Goal: Task Accomplishment & Management: Complete application form

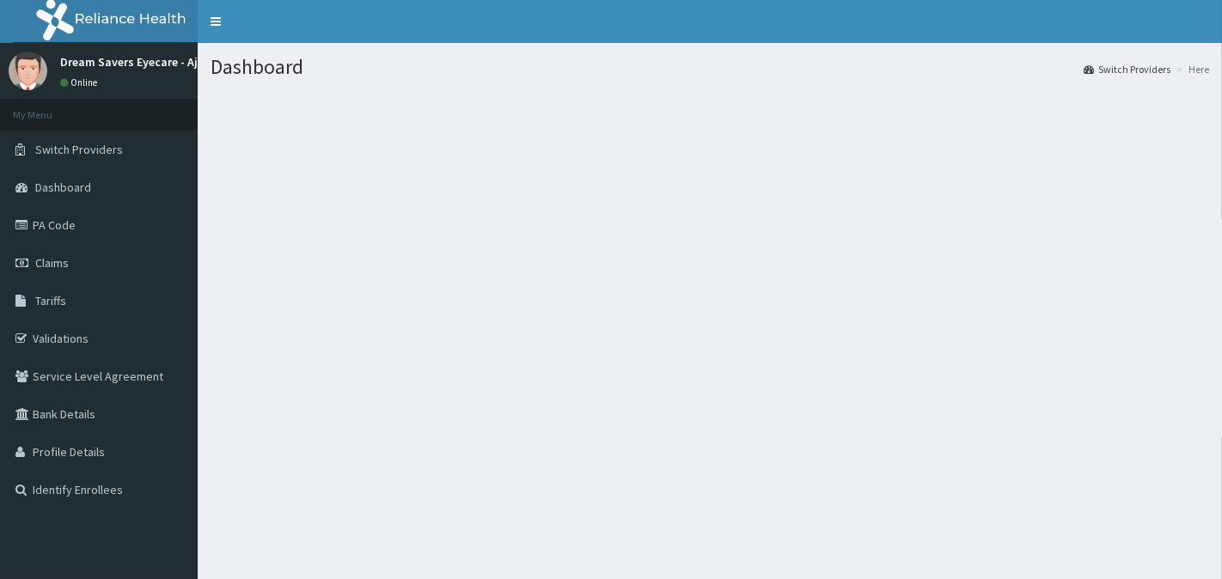
click at [641, 421] on div "Dashboard Switch Providers Here" at bounding box center [710, 332] width 1024 height 579
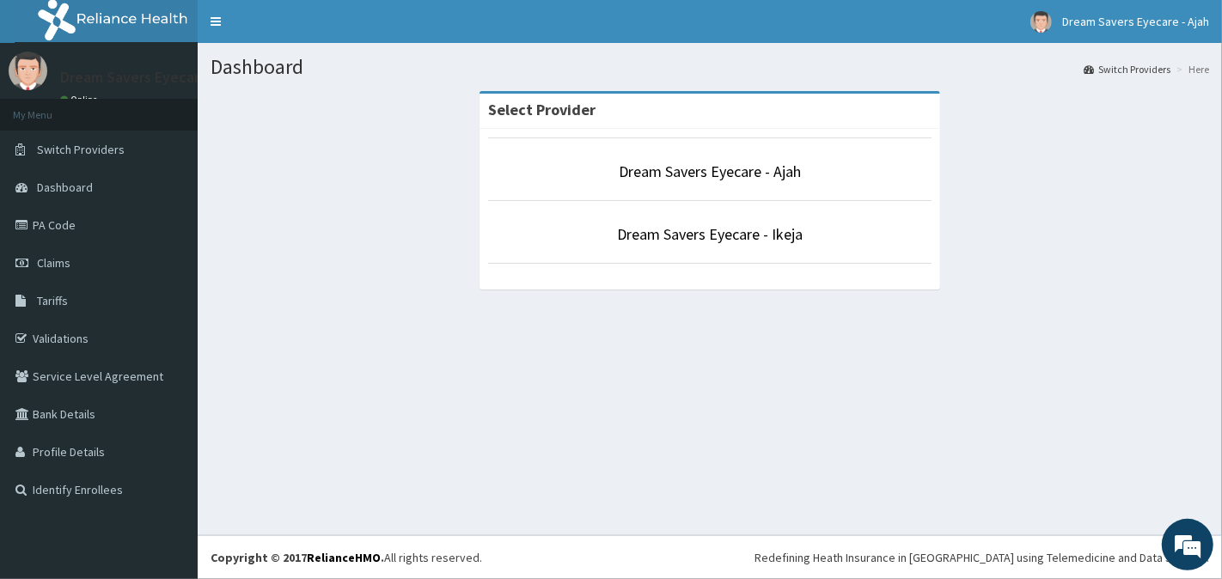
click at [846, 222] on li "Dream Savers Eyecare - Ikeja" at bounding box center [709, 232] width 443 height 64
click at [846, 221] on li "Dream Savers Eyecare - Ikeja" at bounding box center [709, 232] width 443 height 64
click at [757, 229] on link "Dream Savers Eyecare - Ikeja" at bounding box center [710, 234] width 186 height 20
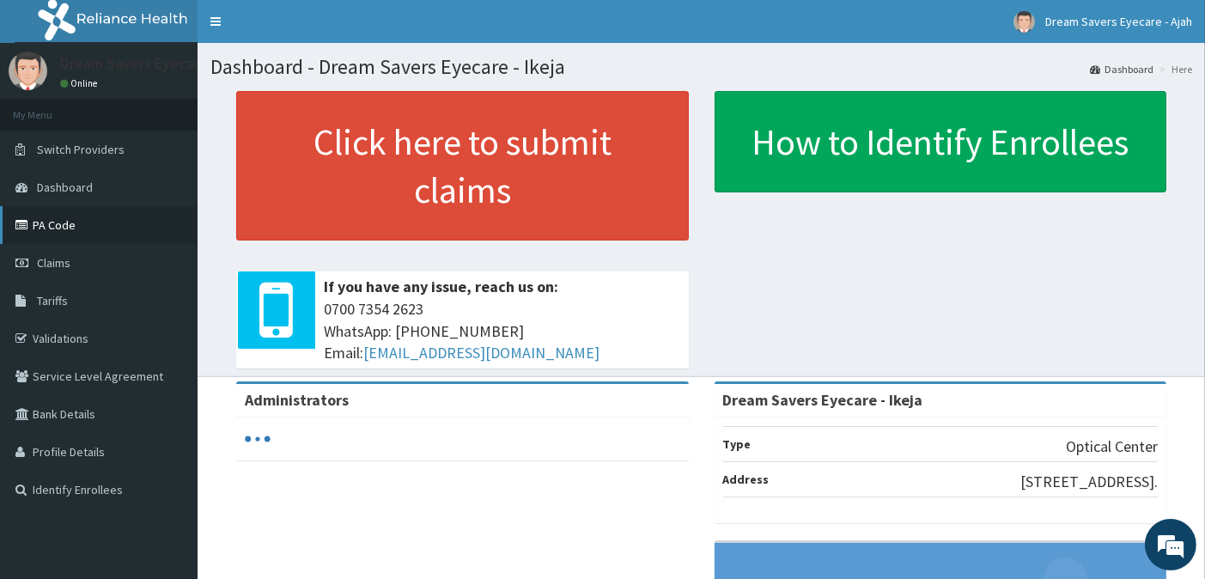
click at [70, 212] on link "PA Code" at bounding box center [99, 225] width 198 height 38
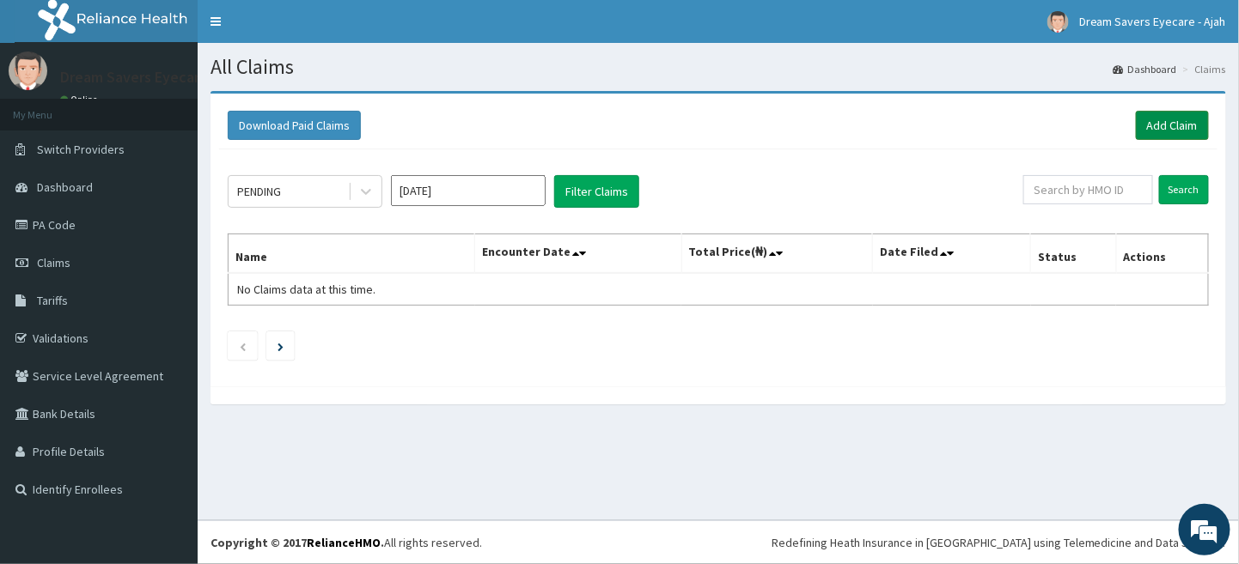
click at [1171, 114] on link "Add Claim" at bounding box center [1172, 125] width 73 height 29
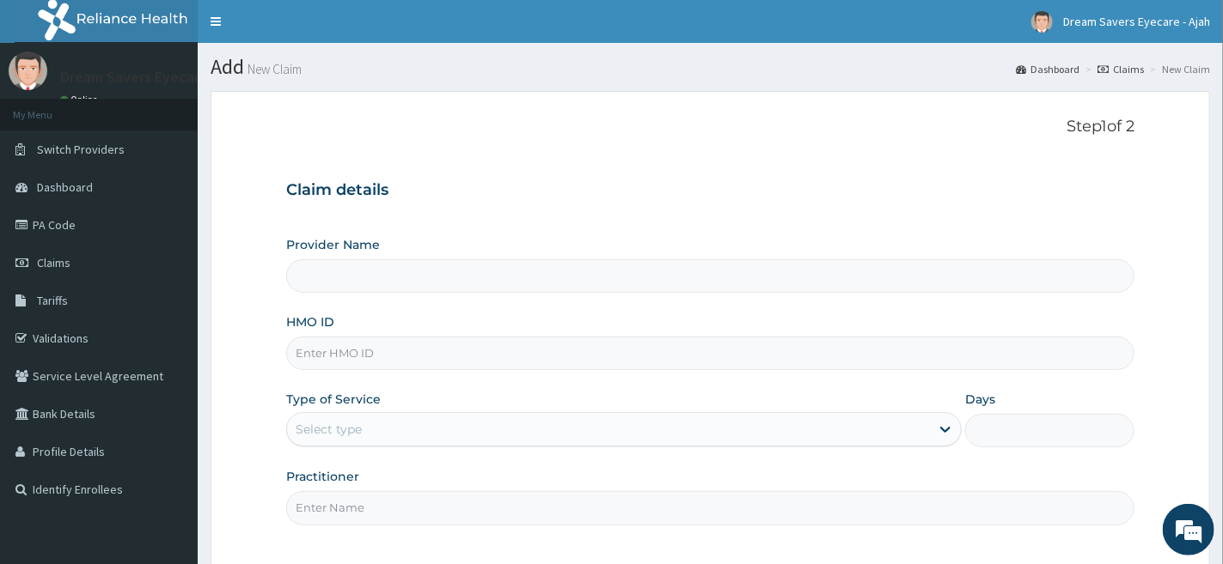
click at [479, 352] on input "HMO ID" at bounding box center [710, 354] width 848 height 34
type input "Dream Savers Eyecare - Ikeja"
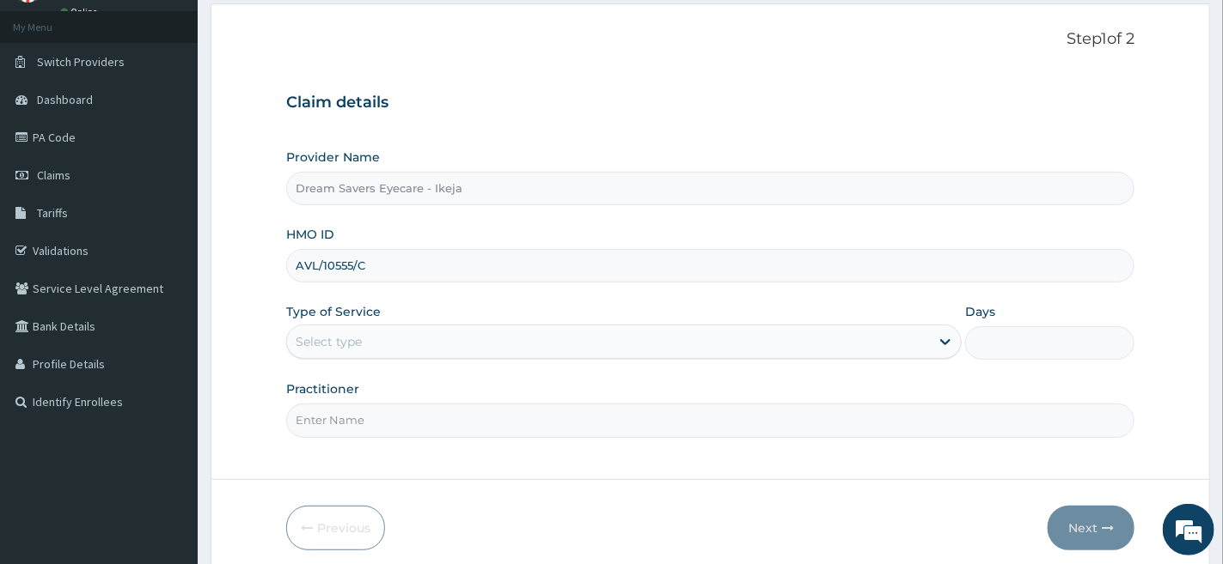
scroll to position [102, 0]
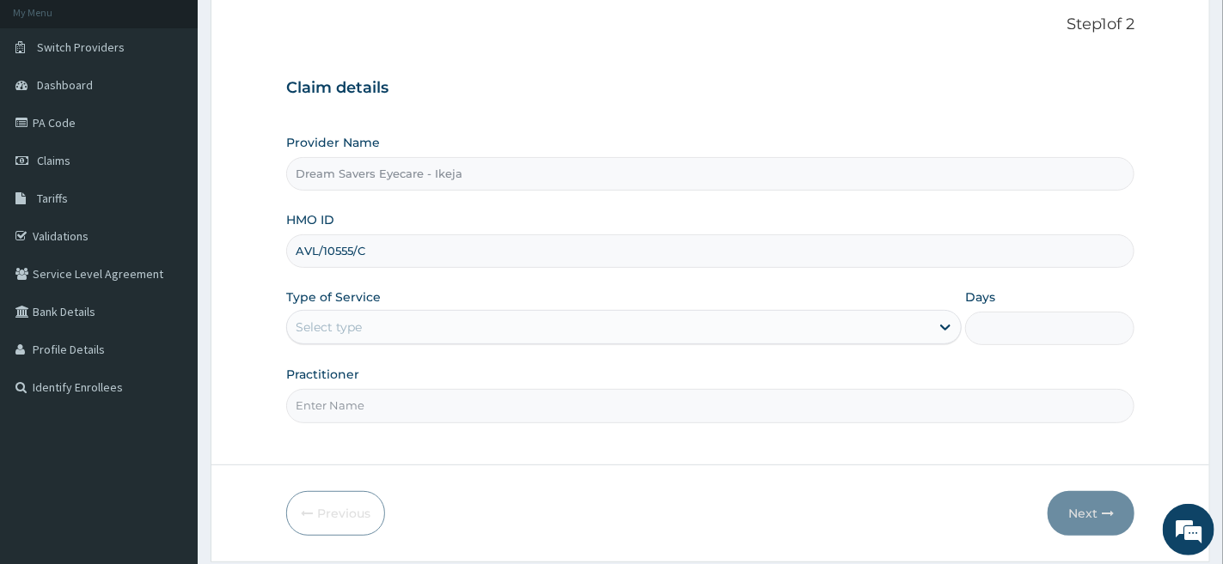
type input "AVL/10555/C"
click at [476, 323] on div "Select type" at bounding box center [608, 327] width 643 height 27
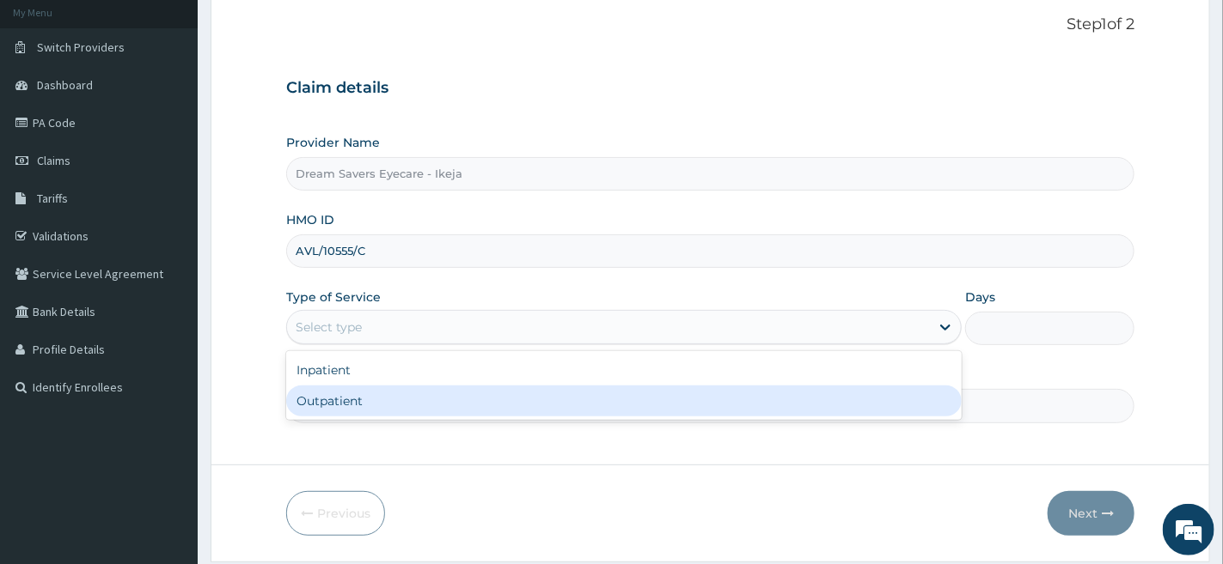
click at [473, 398] on div "Outpatient" at bounding box center [623, 401] width 675 height 31
type input "1"
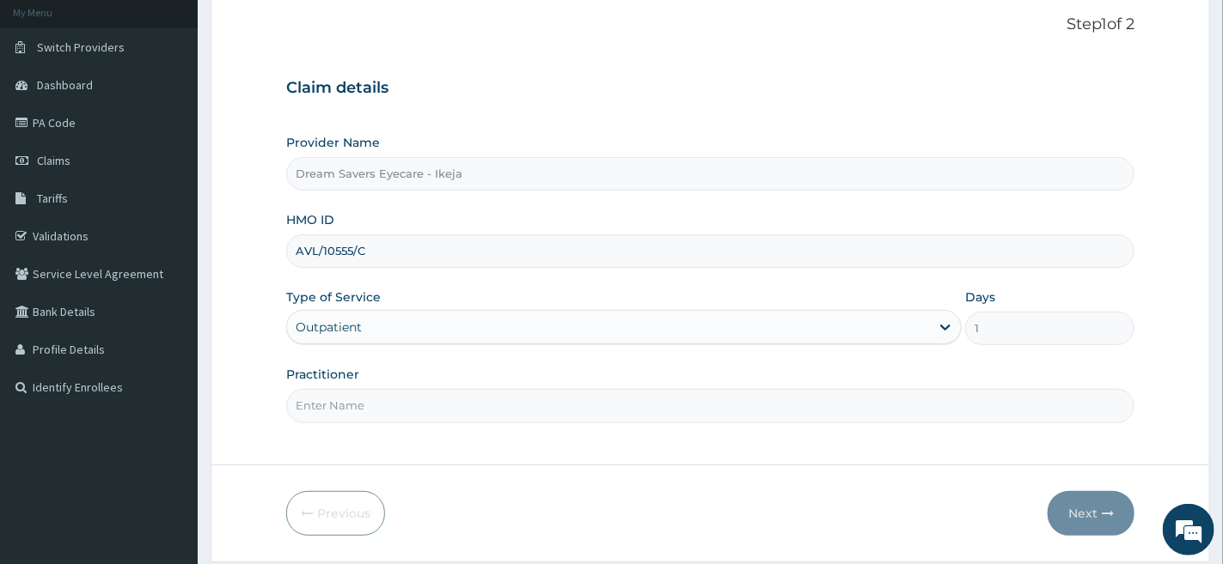
click at [464, 417] on input "Practitioner" at bounding box center [710, 406] width 848 height 34
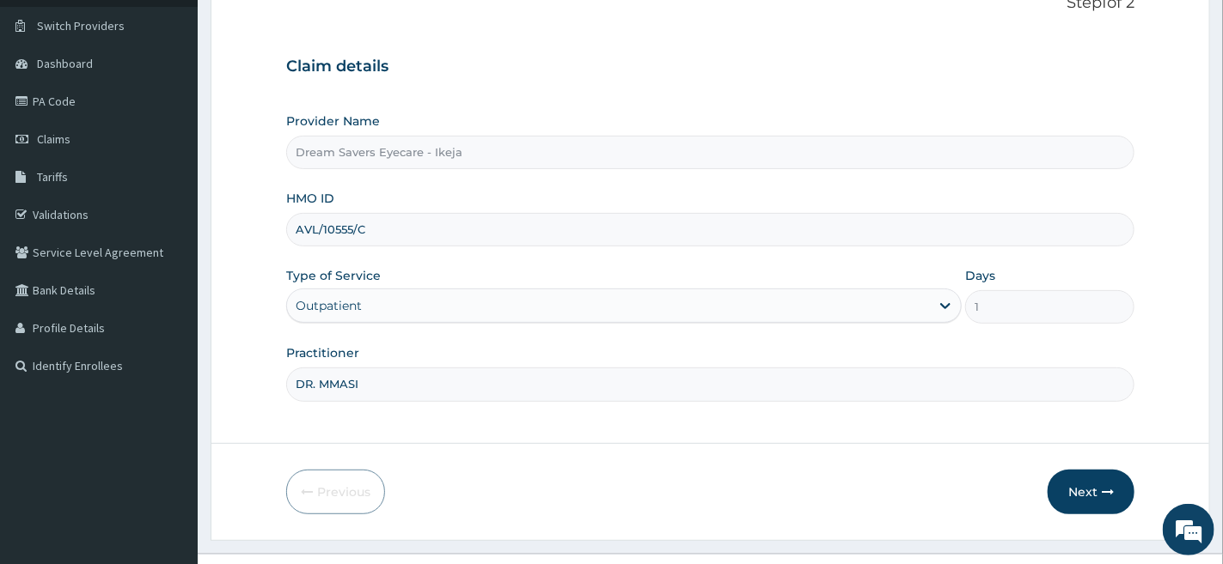
scroll to position [157, 0]
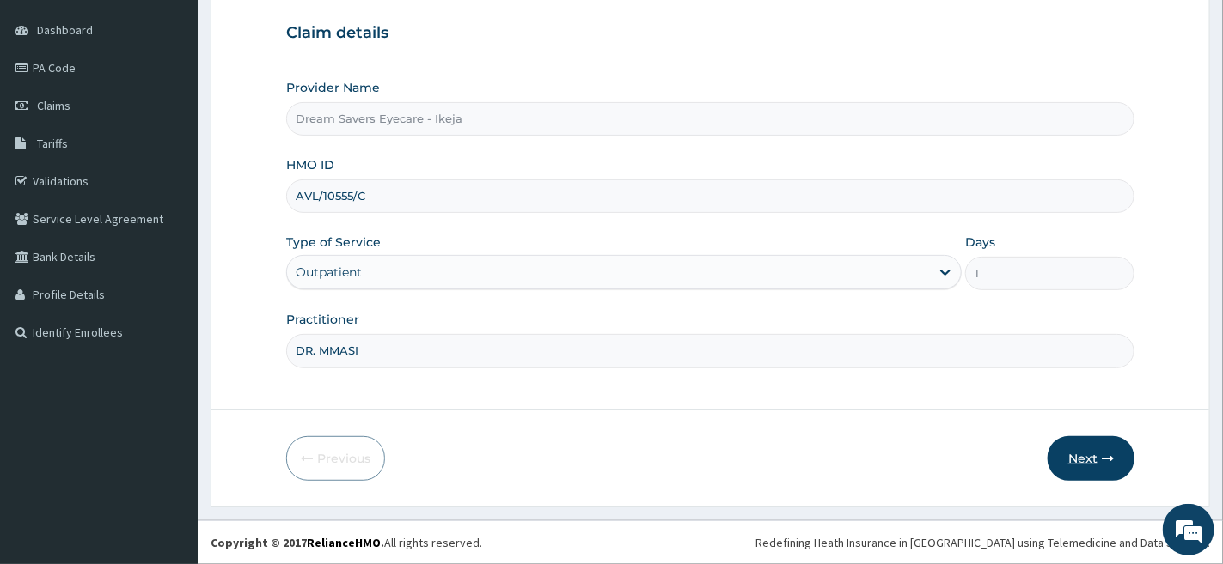
type input "DR. MMASI"
click at [1068, 444] on button "Next" at bounding box center [1090, 458] width 87 height 45
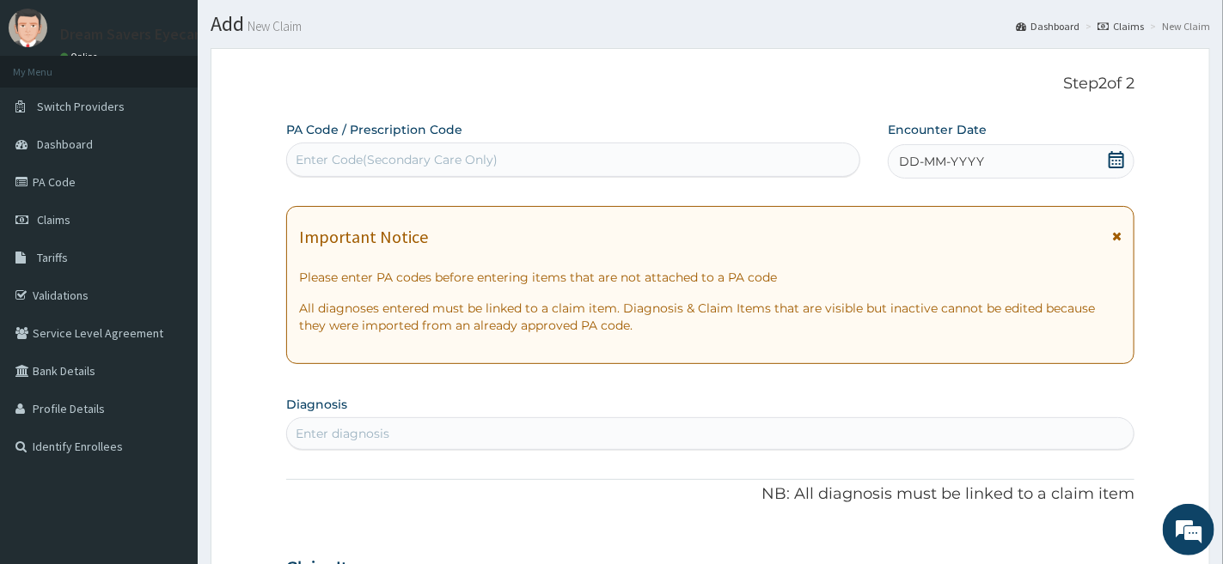
scroll to position [10, 0]
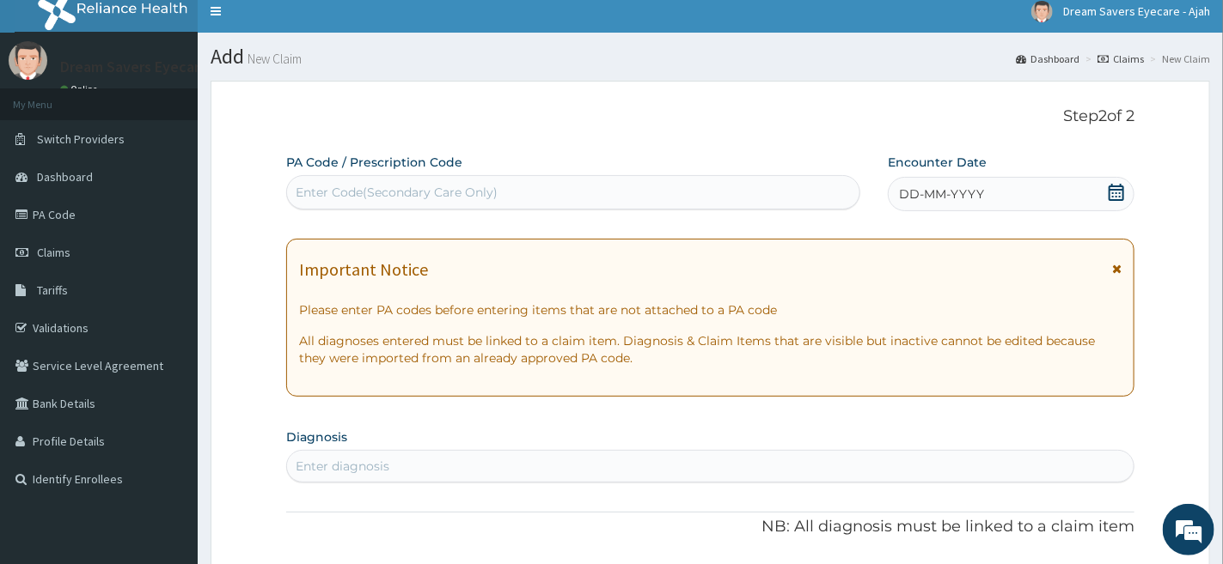
click at [957, 192] on span "DD-MM-YYYY" at bounding box center [941, 194] width 85 height 17
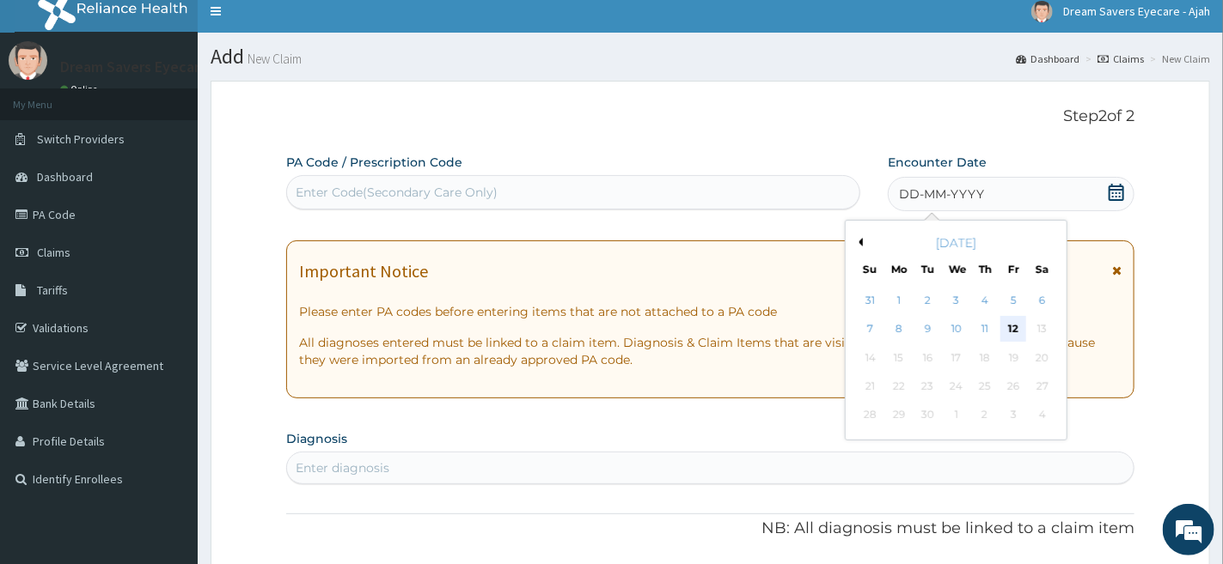
click at [1016, 331] on div "12" at bounding box center [1014, 330] width 26 height 26
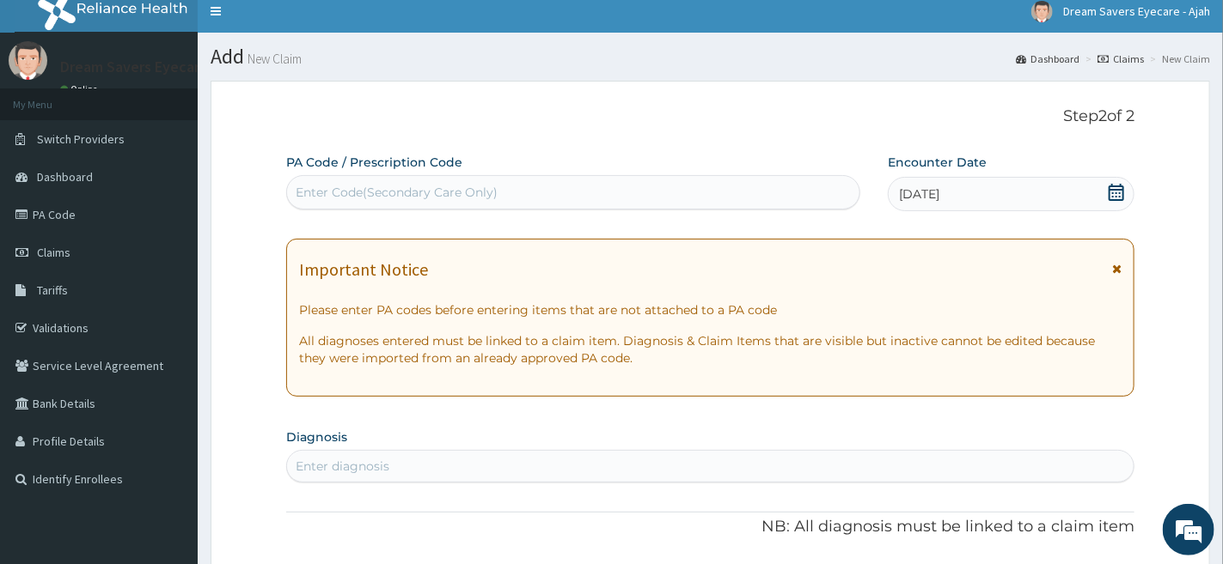
click at [722, 197] on div "Enter Code(Secondary Care Only)" at bounding box center [573, 192] width 572 height 27
paste input "PA/944181"
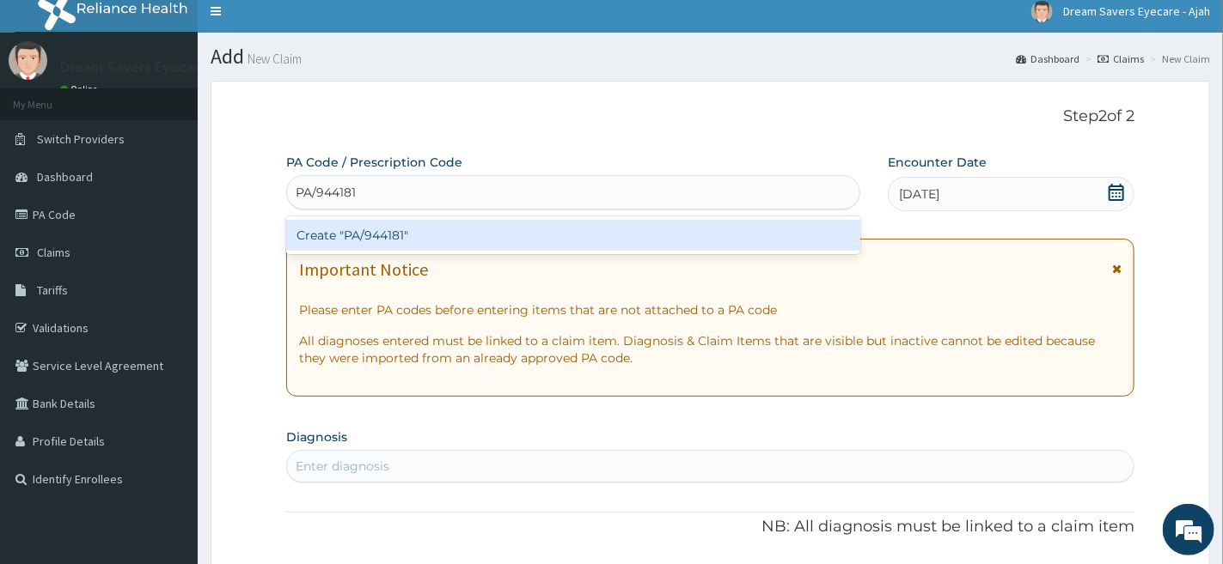
type input "PA/944181"
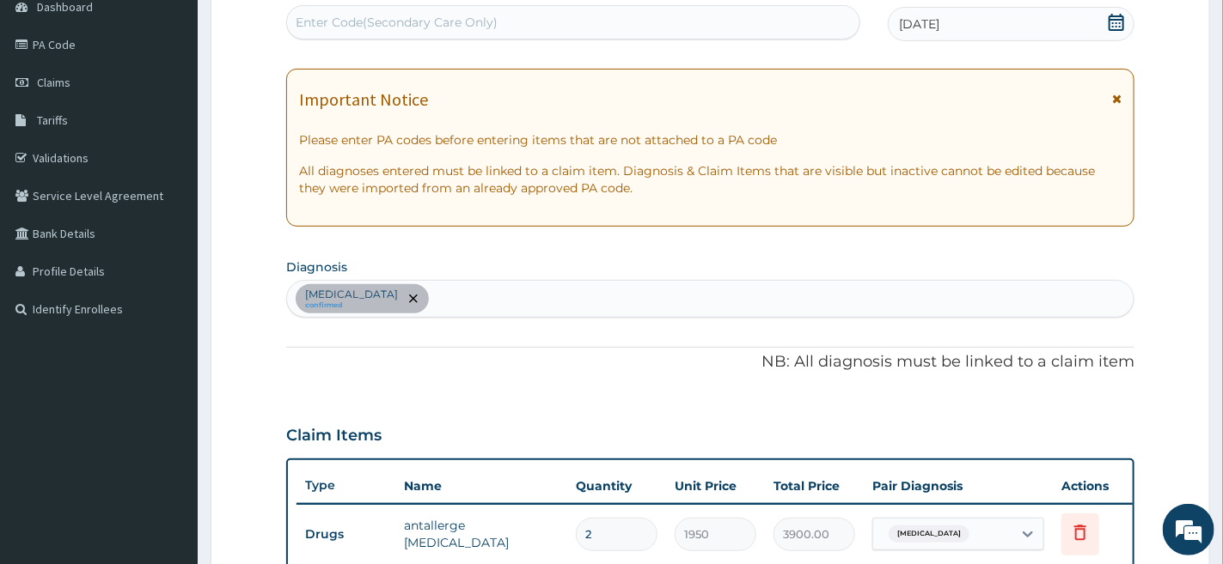
scroll to position [182, 0]
click at [70, 76] on link "Claims" at bounding box center [99, 81] width 198 height 38
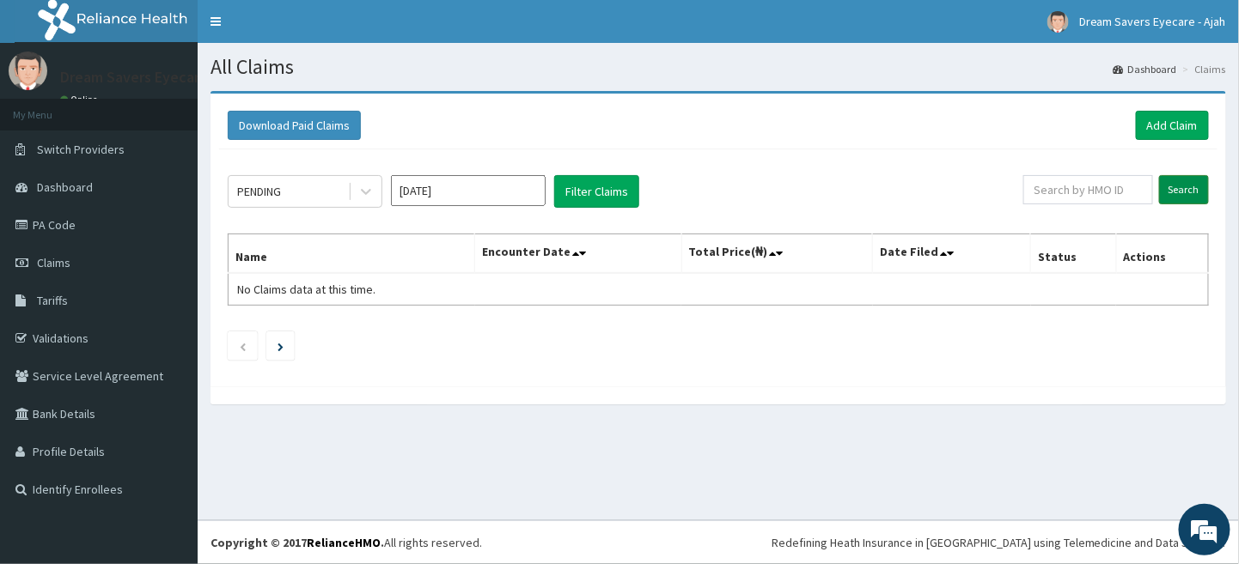
click at [1183, 180] on input "Search" at bounding box center [1184, 189] width 50 height 29
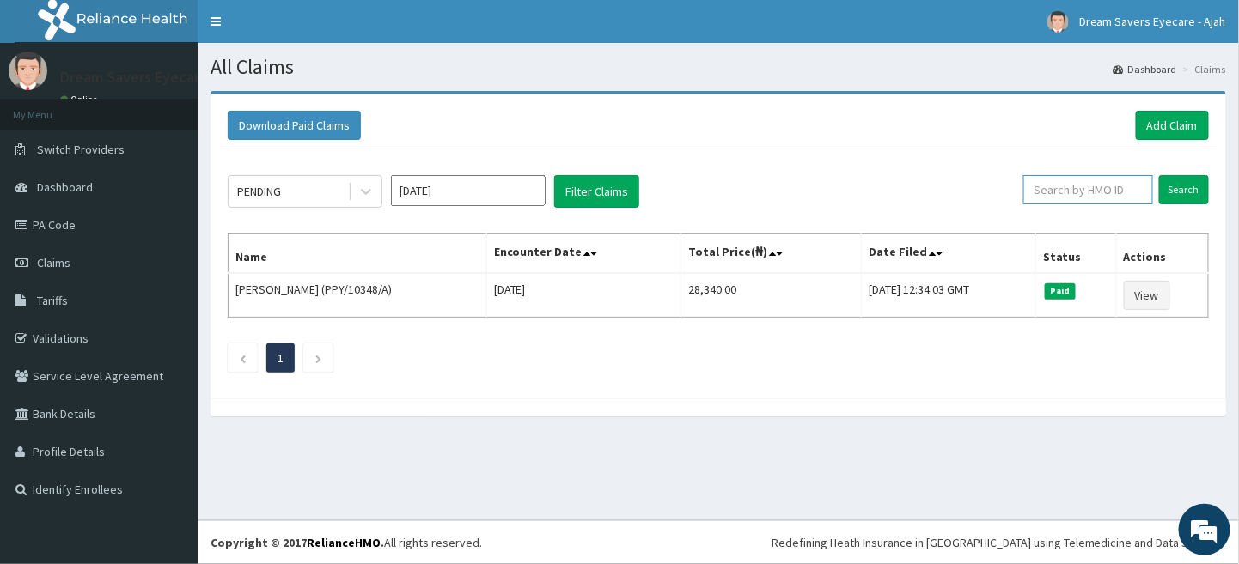
click at [1136, 180] on input "text" at bounding box center [1088, 189] width 130 height 29
type input "AVL/10555/C"
click at [1177, 186] on input "Search" at bounding box center [1184, 189] width 50 height 29
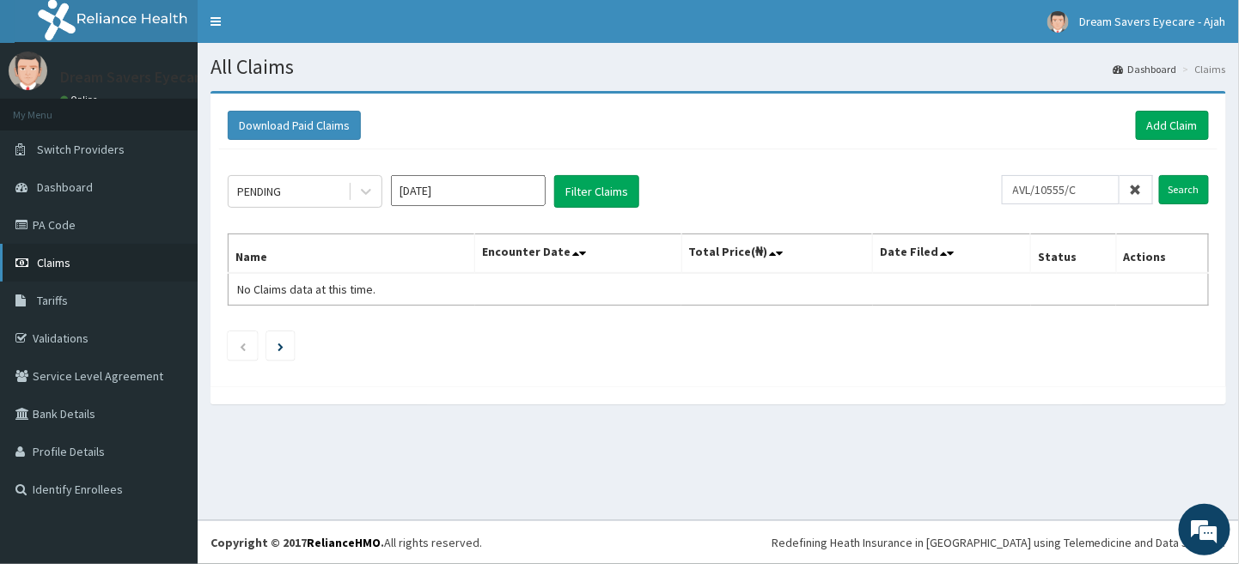
click at [143, 265] on link "Claims" at bounding box center [99, 263] width 198 height 38
click at [113, 254] on link "Claims" at bounding box center [99, 263] width 198 height 38
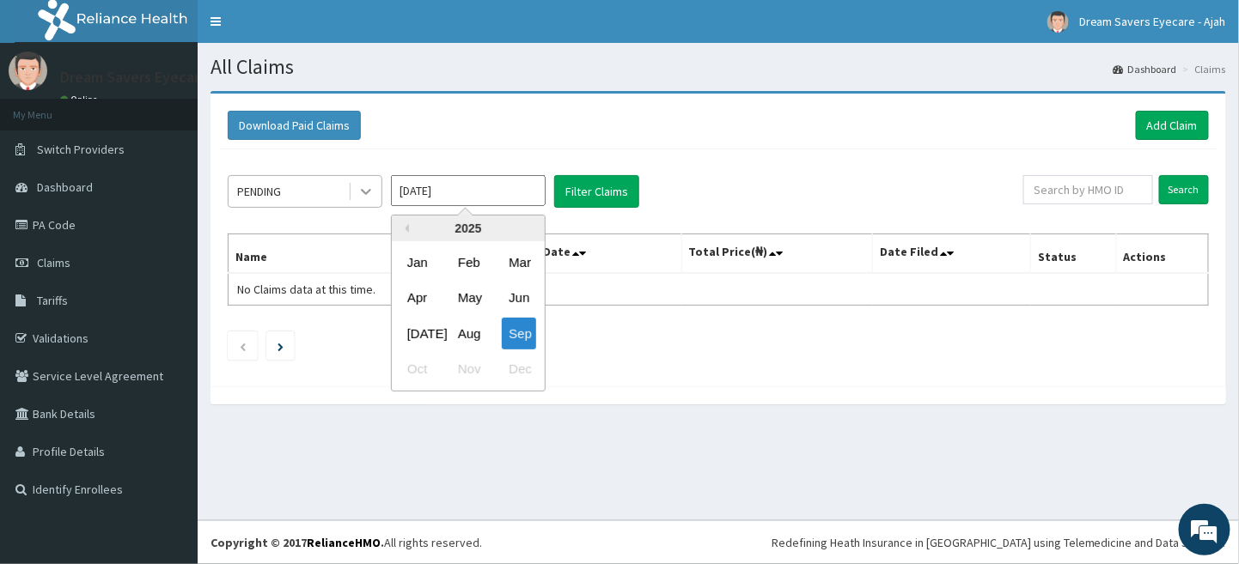
click at [362, 191] on icon at bounding box center [366, 193] width 10 height 6
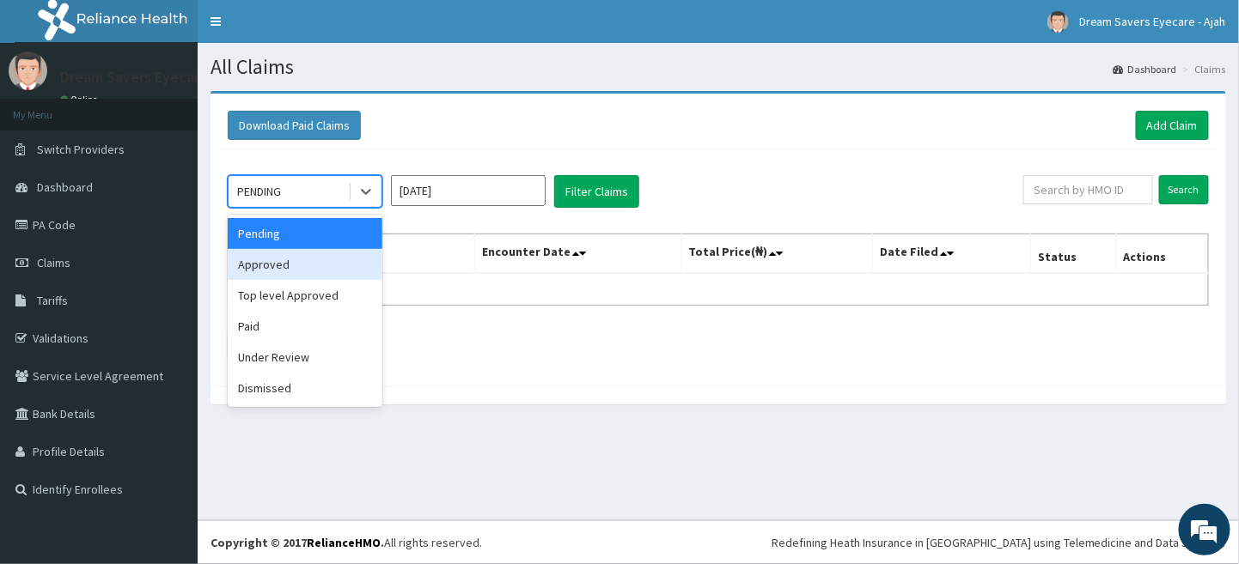
click at [330, 270] on div "Approved" at bounding box center [305, 264] width 155 height 31
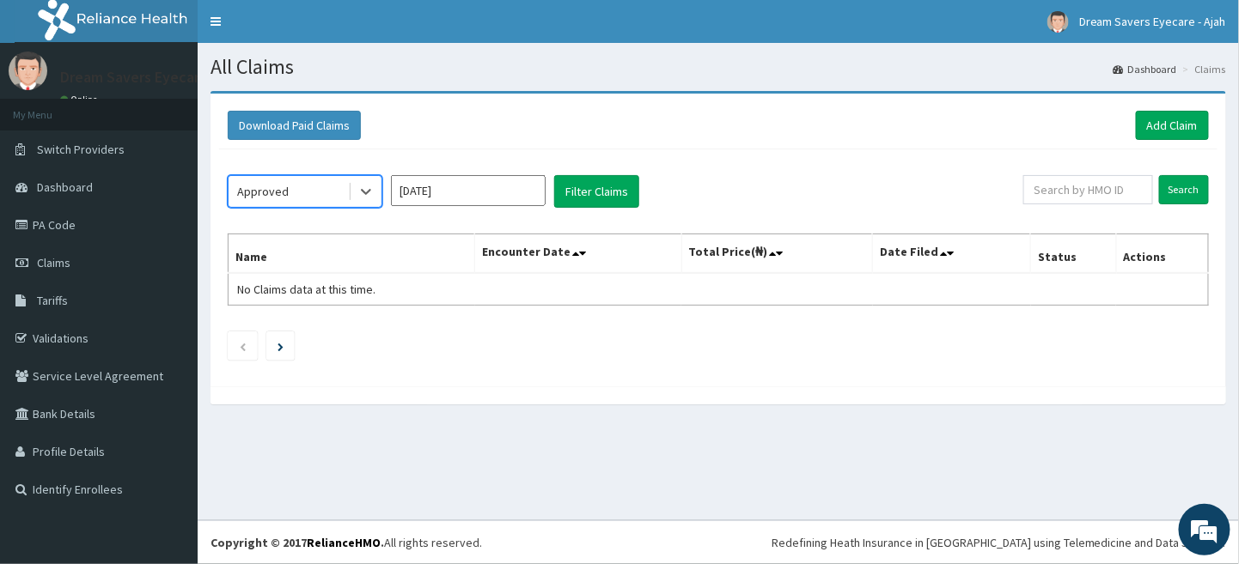
click at [608, 332] on ul at bounding box center [718, 346] width 981 height 29
click at [753, 186] on div "Approved Sep 2025 Filter Claims" at bounding box center [626, 191] width 796 height 33
click at [150, 251] on link "Claims" at bounding box center [99, 263] width 198 height 38
click at [1181, 124] on link "Add Claim" at bounding box center [1172, 125] width 73 height 29
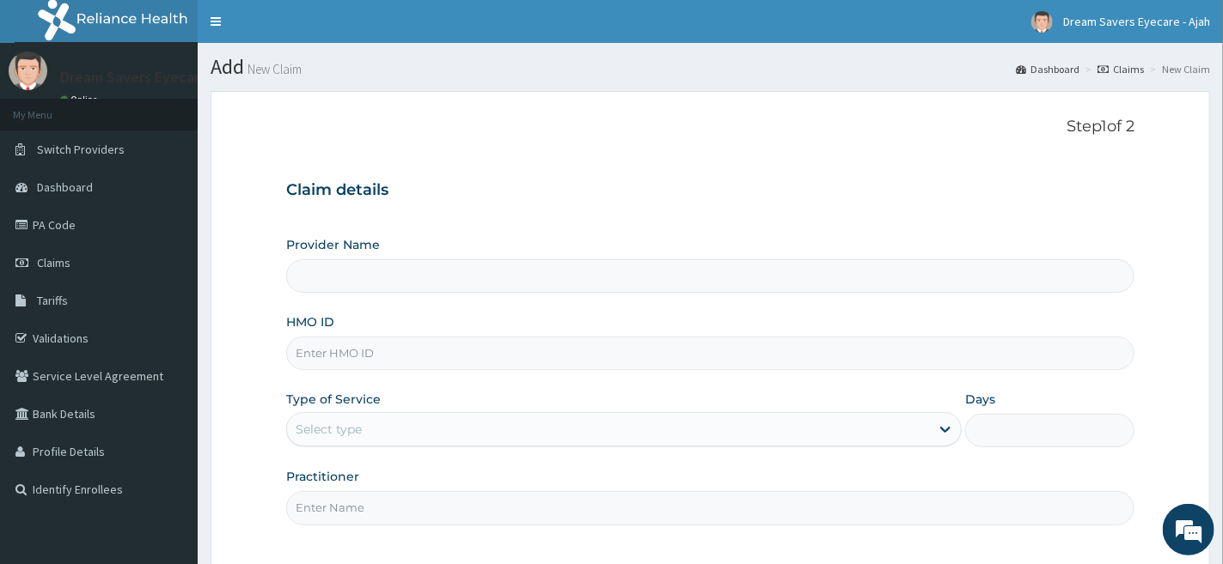
click at [82, 222] on link "PA Code" at bounding box center [99, 225] width 198 height 38
type input "Dream Savers Eyecare - Ikeja"
click at [82, 222] on link "PA Code" at bounding box center [99, 225] width 198 height 38
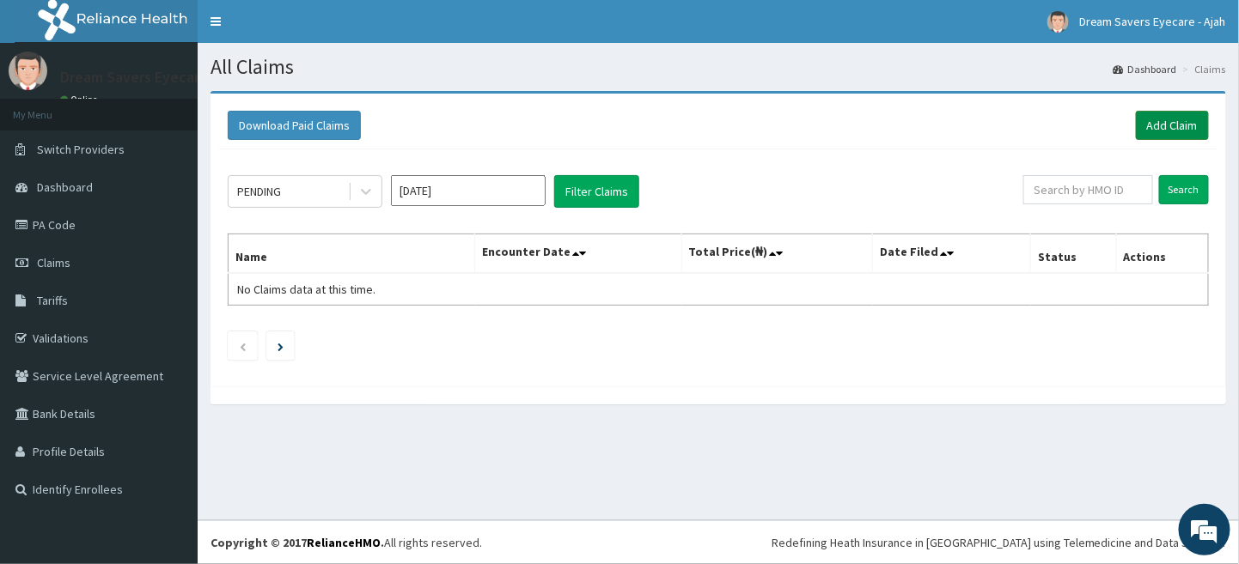
click at [1149, 119] on link "Add Claim" at bounding box center [1172, 125] width 73 height 29
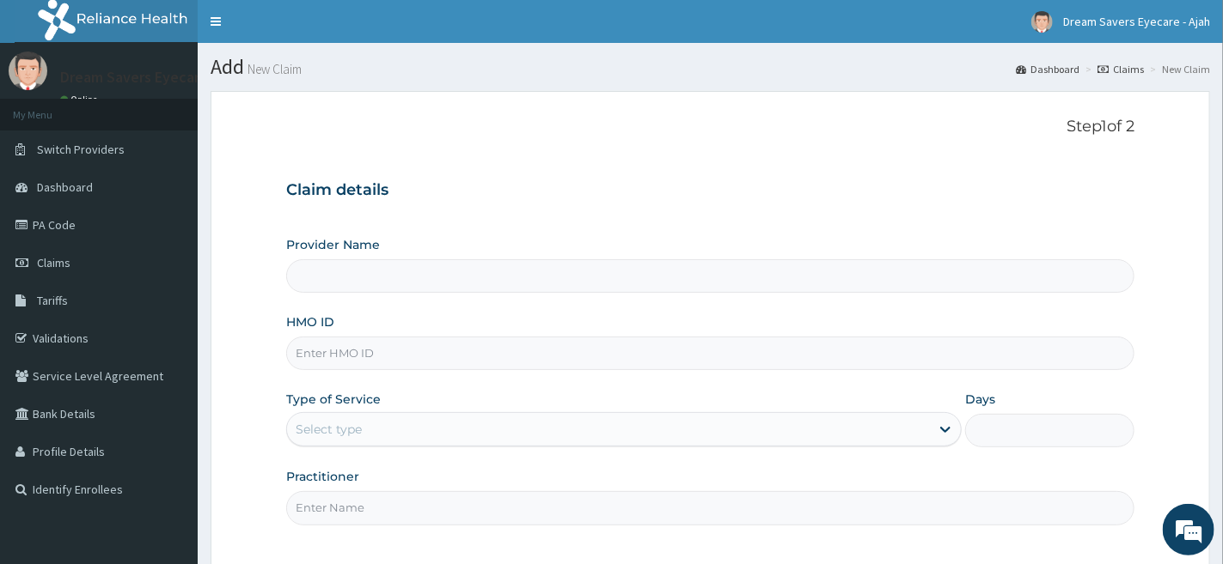
type input "Dream Savers Eyecare - Ikeja"
click at [562, 276] on input "Dream Savers Eyecare - Ikeja" at bounding box center [710, 276] width 848 height 34
click at [510, 368] on input "HMO ID" at bounding box center [710, 354] width 848 height 34
type input "AVL/10555/C"
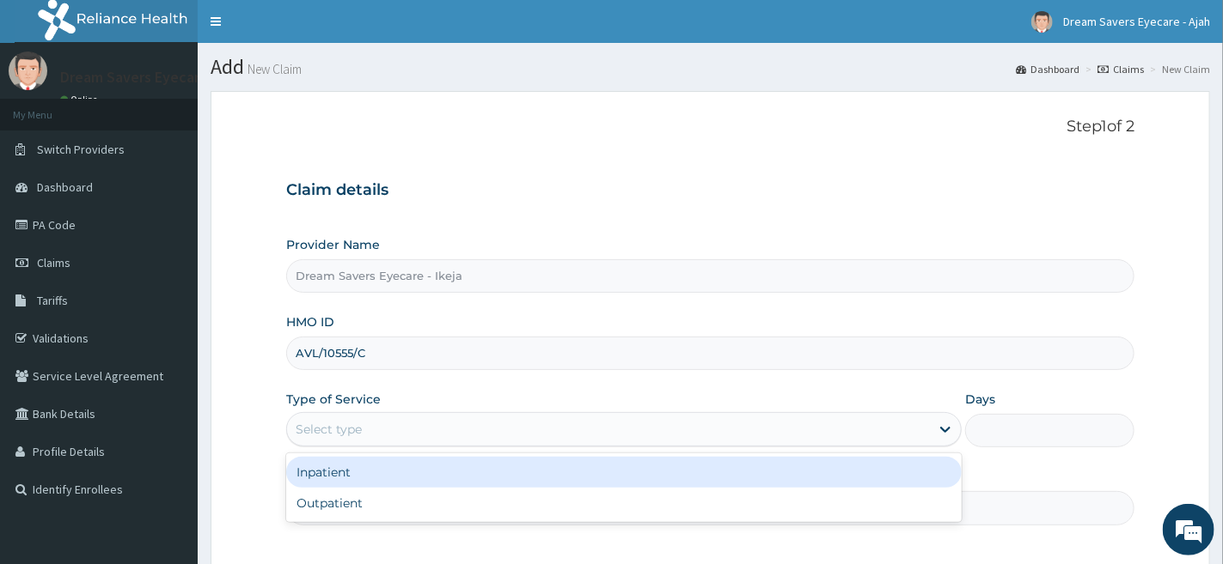
click at [516, 421] on div "Select type" at bounding box center [608, 429] width 643 height 27
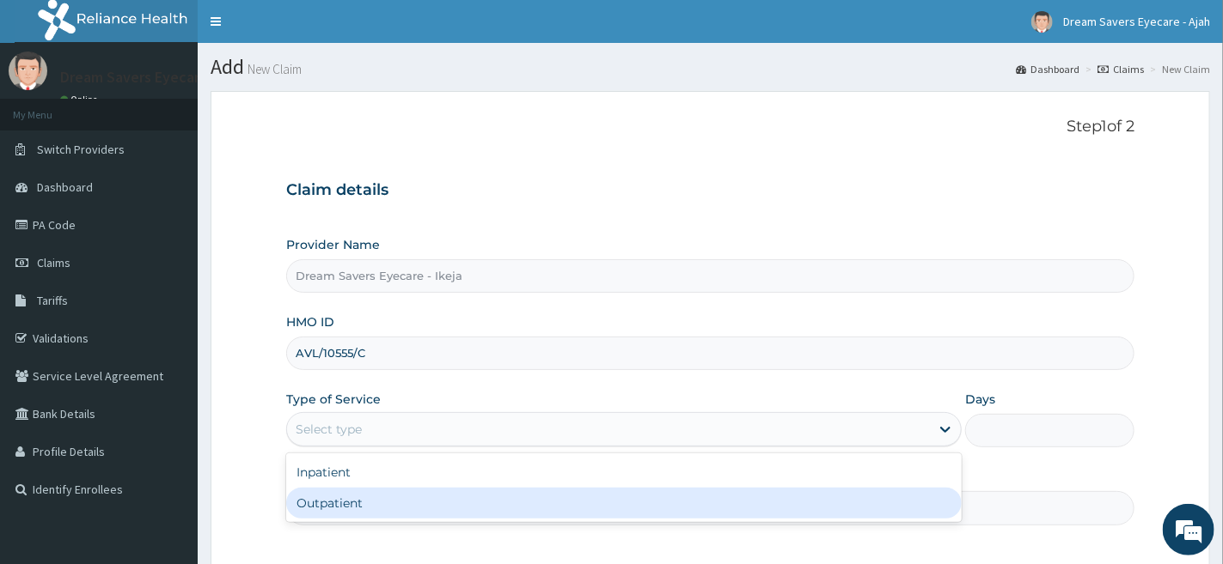
click at [505, 497] on div "Outpatient" at bounding box center [623, 503] width 675 height 31
type input "1"
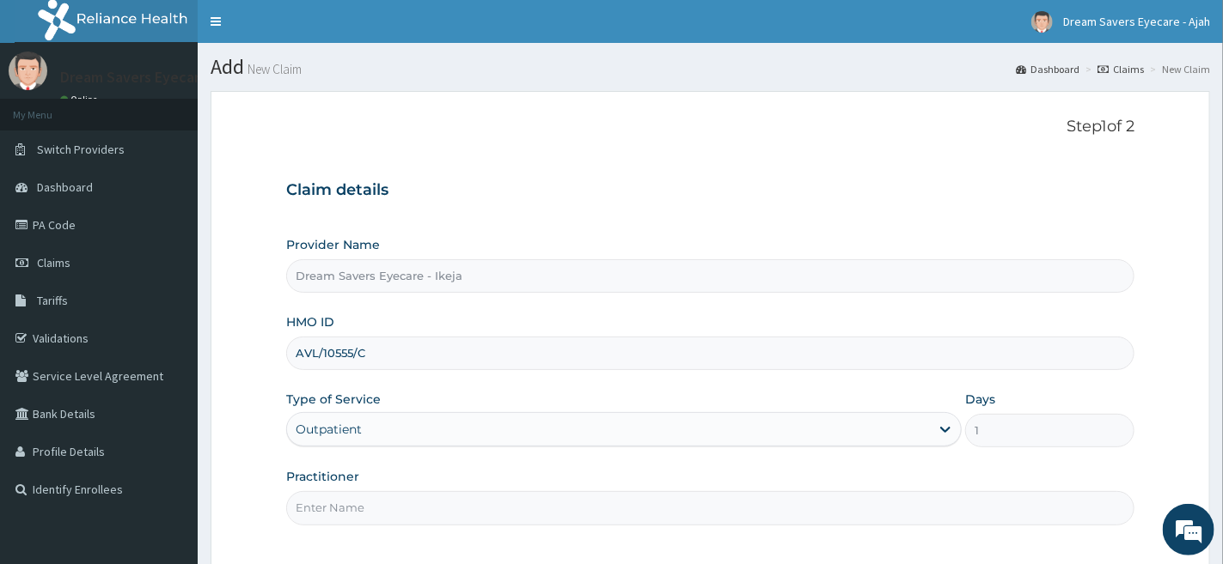
click at [546, 512] on input "Practitioner" at bounding box center [710, 508] width 848 height 34
type input "DR. MMASI"
click at [1111, 67] on link "Claims" at bounding box center [1120, 69] width 46 height 15
click at [1120, 67] on link "Claims" at bounding box center [1120, 69] width 46 height 15
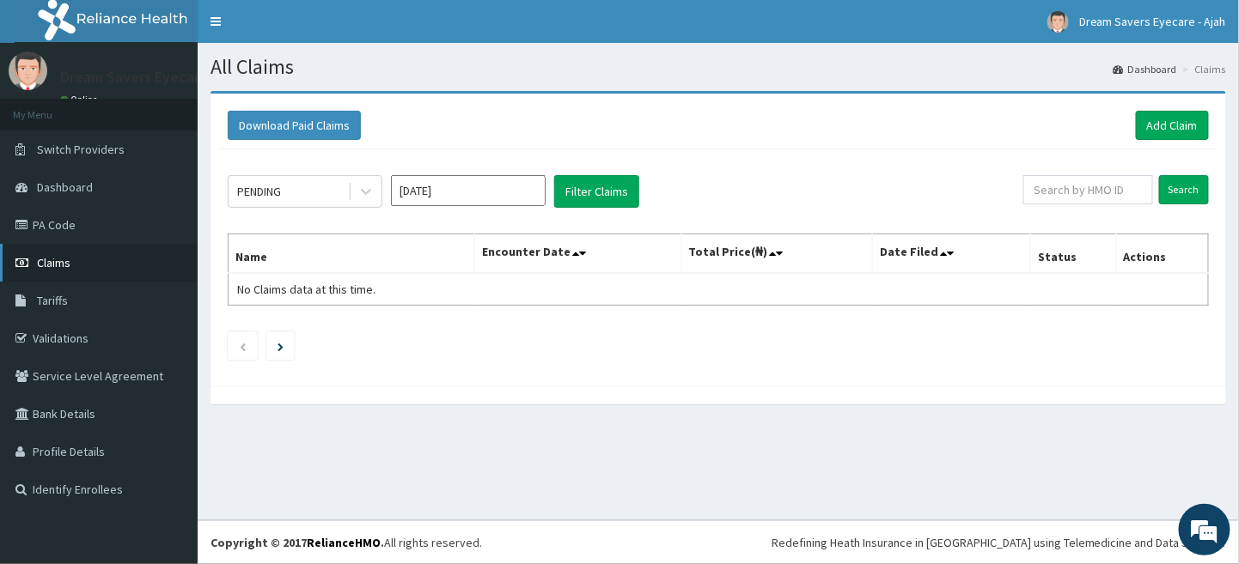
click at [106, 265] on link "Claims" at bounding box center [99, 263] width 198 height 38
click at [1187, 121] on link "Add Claim" at bounding box center [1172, 125] width 73 height 29
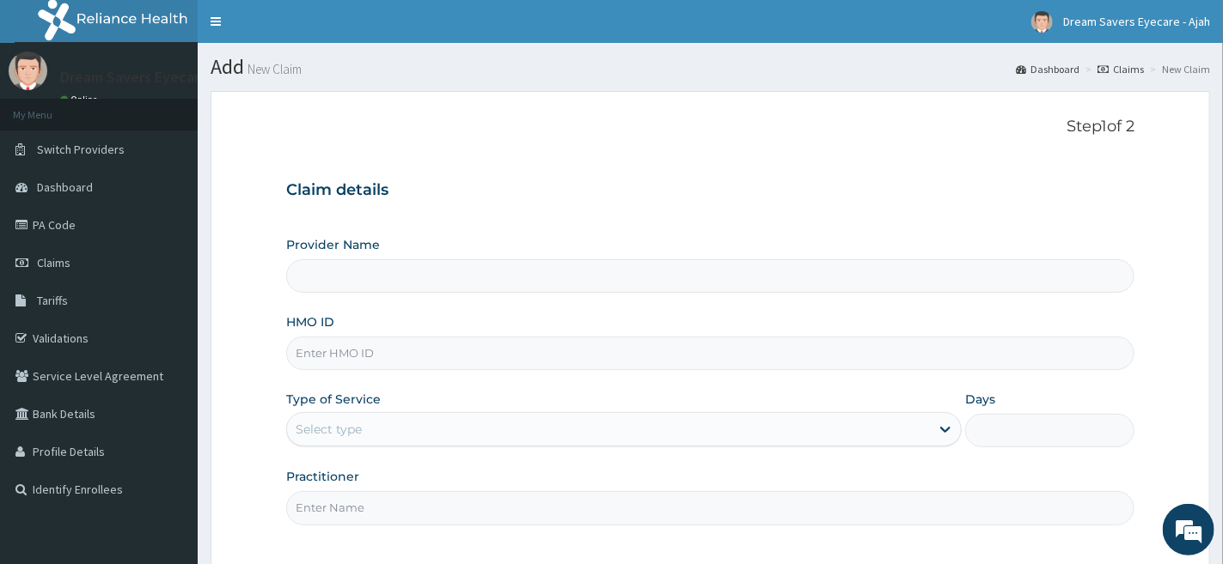
type input "Dream Savers Eyecare - Ikeja"
click at [416, 352] on input "HMO ID" at bounding box center [710, 354] width 848 height 34
type input "AVL/10555/C"
click at [421, 442] on div "Select type" at bounding box center [608, 429] width 643 height 27
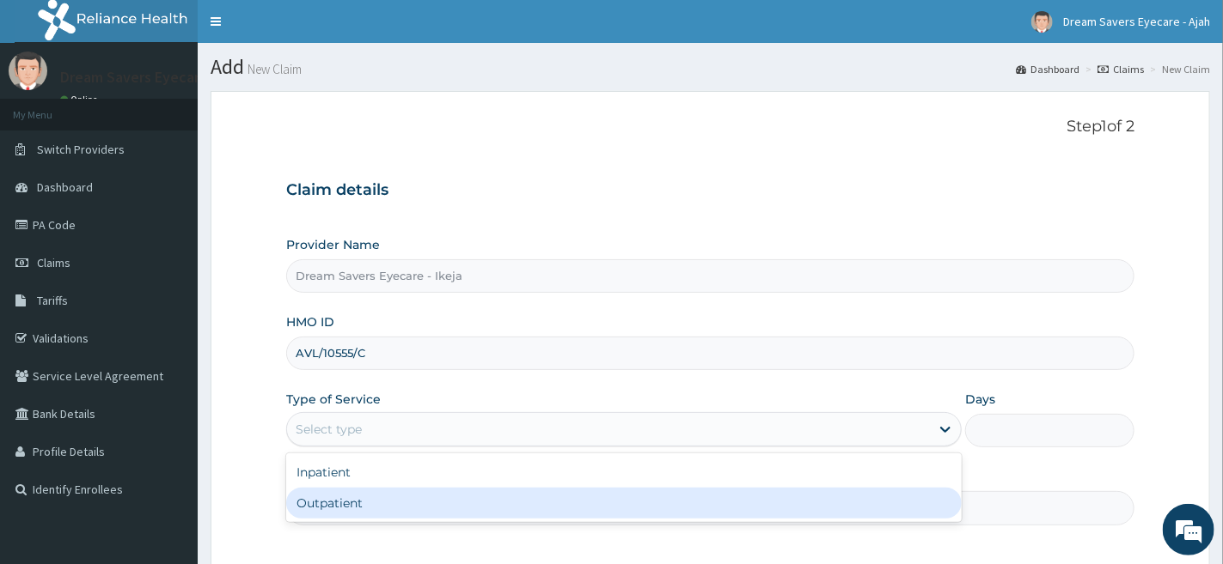
click at [417, 489] on div "Outpatient" at bounding box center [623, 503] width 675 height 31
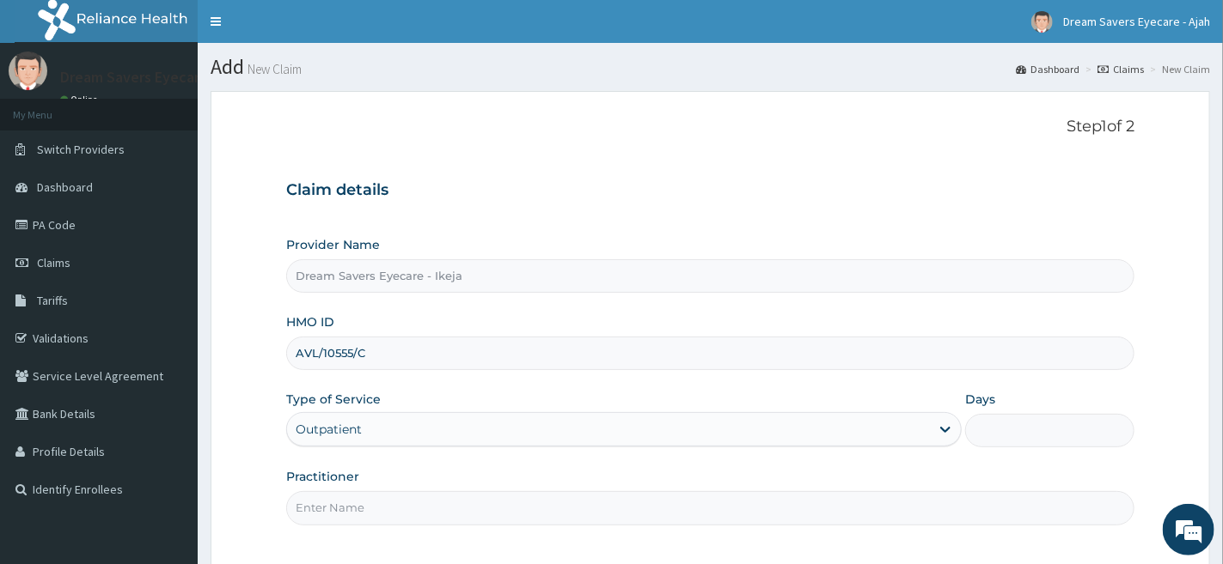
type input "1"
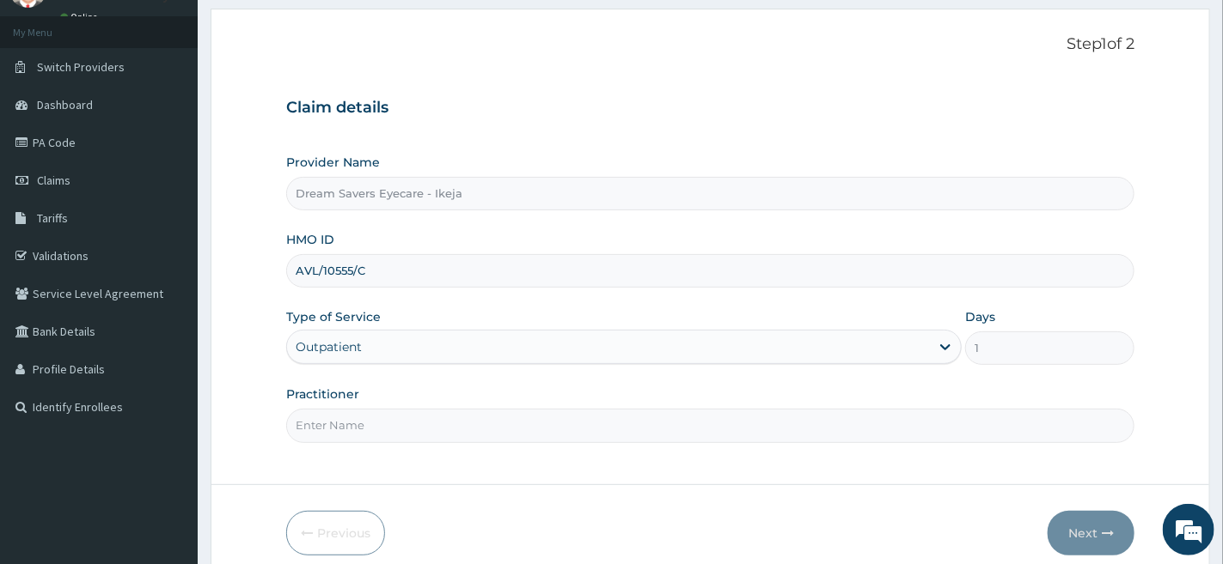
scroll to position [113, 0]
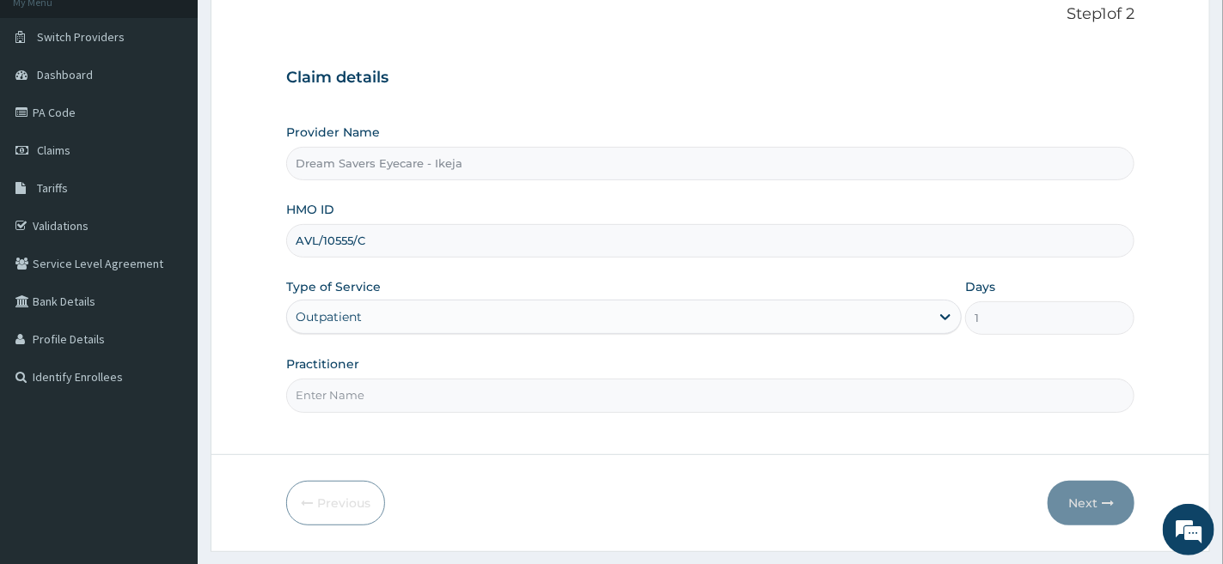
click at [430, 403] on input "Practitioner" at bounding box center [710, 396] width 848 height 34
type input "DR.MMASI"
click at [1082, 497] on button "Next" at bounding box center [1090, 503] width 87 height 45
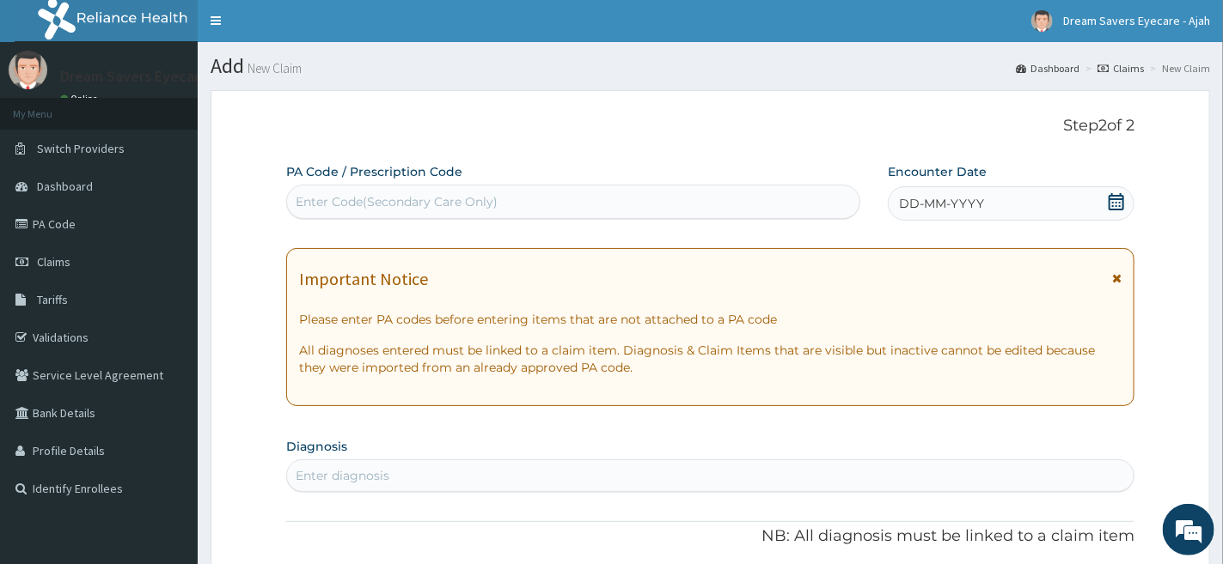
scroll to position [0, 0]
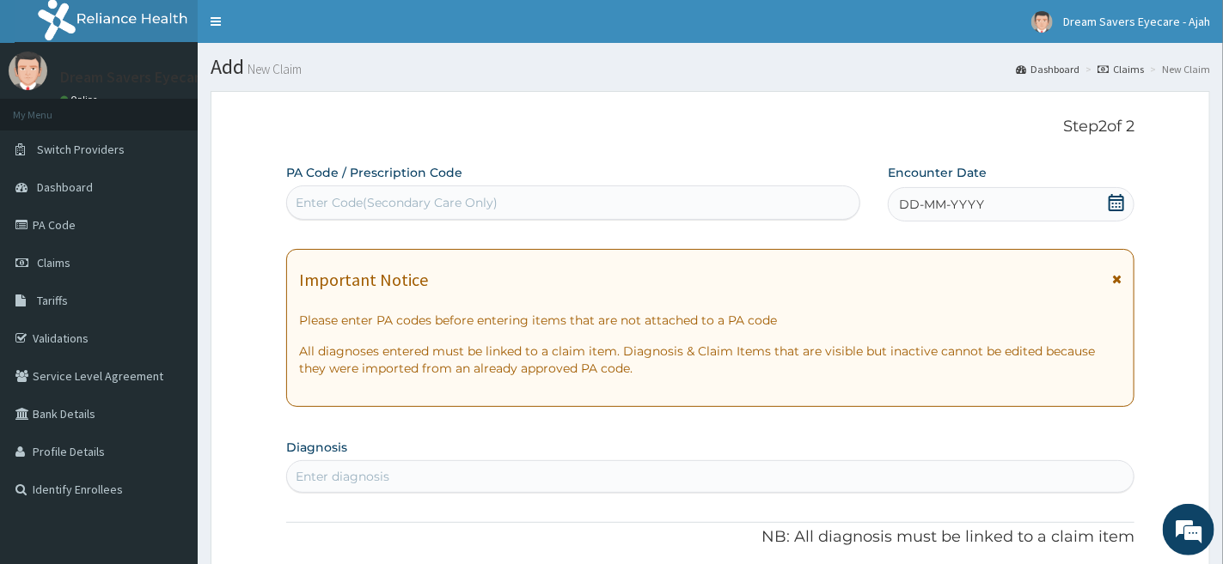
click at [620, 202] on div "Enter Code(Secondary Care Only)" at bounding box center [573, 202] width 572 height 27
paste input "PA/944181"
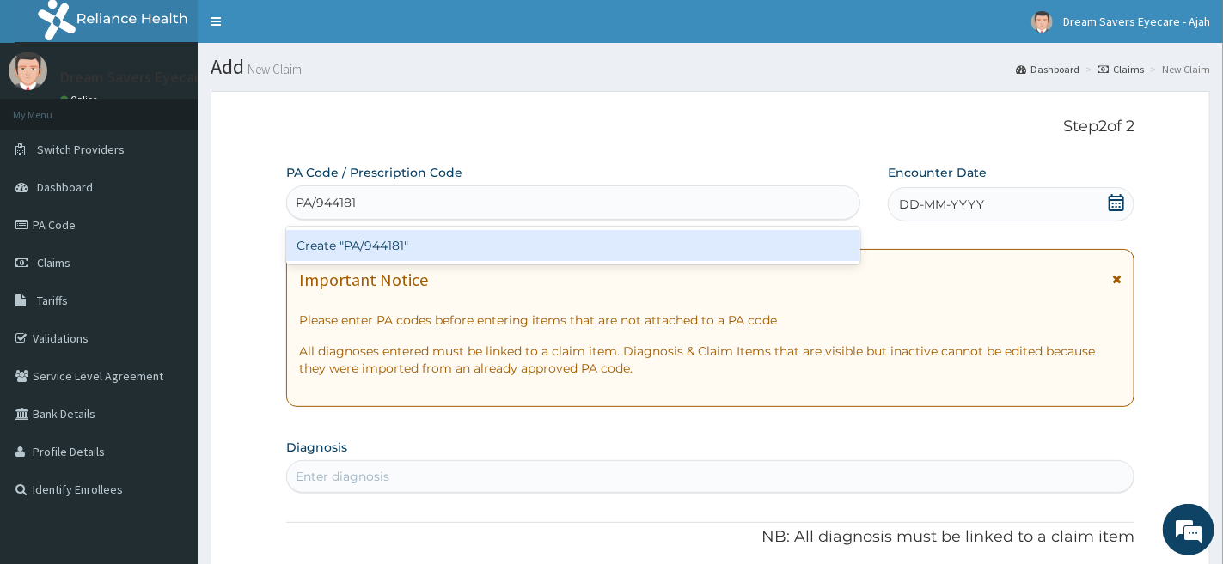
type input "PA/944181"
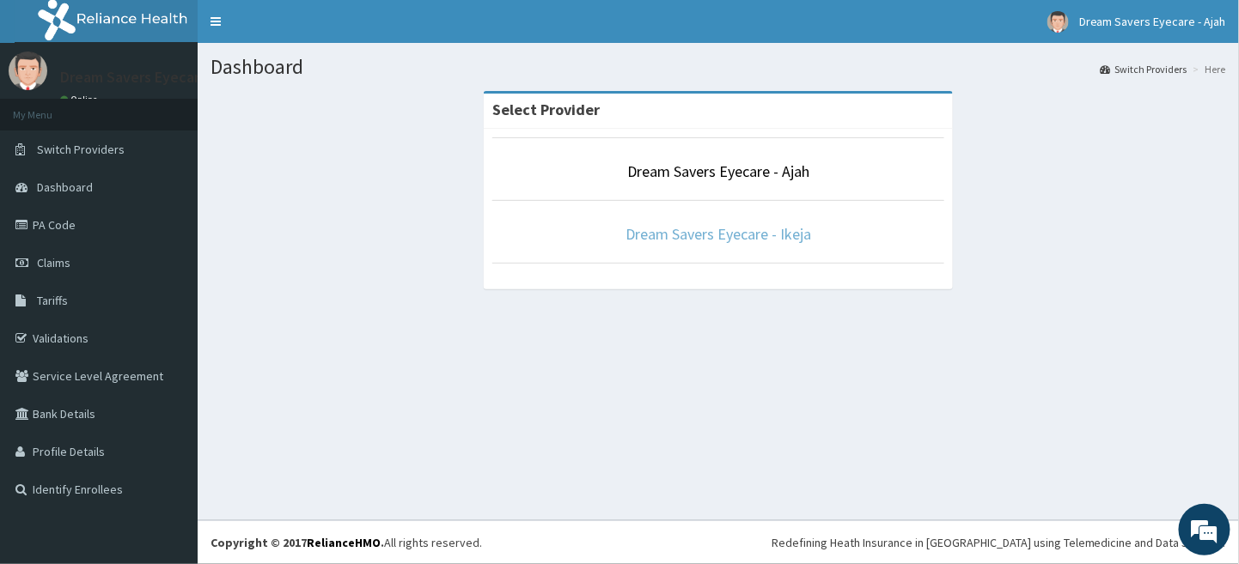
click at [781, 235] on link "Dream Savers Eyecare - Ikeja" at bounding box center [718, 234] width 186 height 20
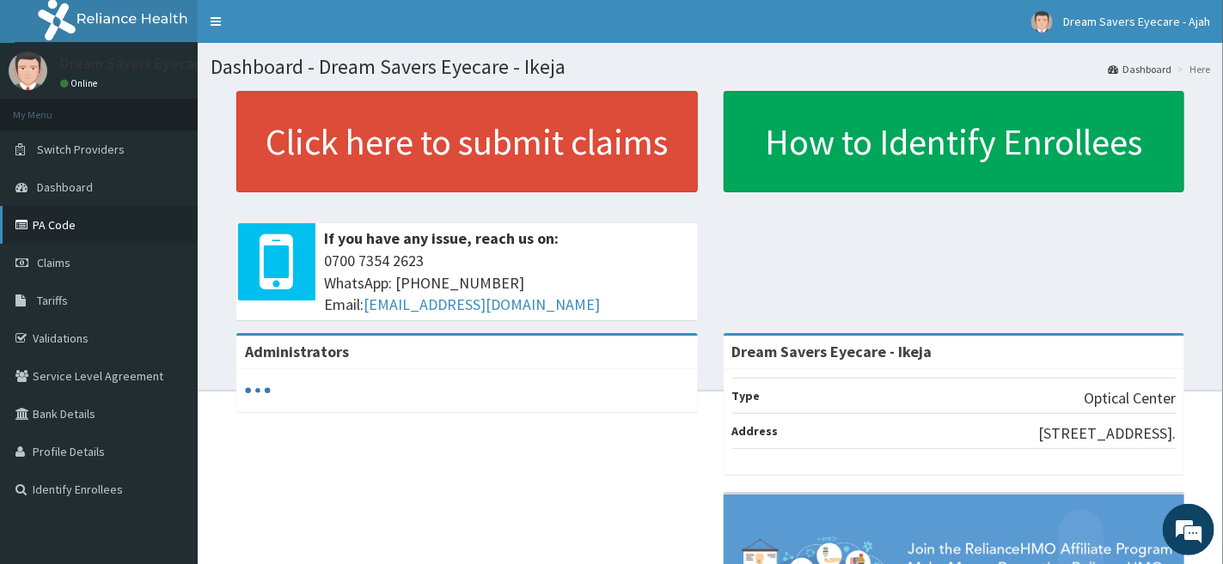
click at [65, 229] on link "PA Code" at bounding box center [99, 225] width 198 height 38
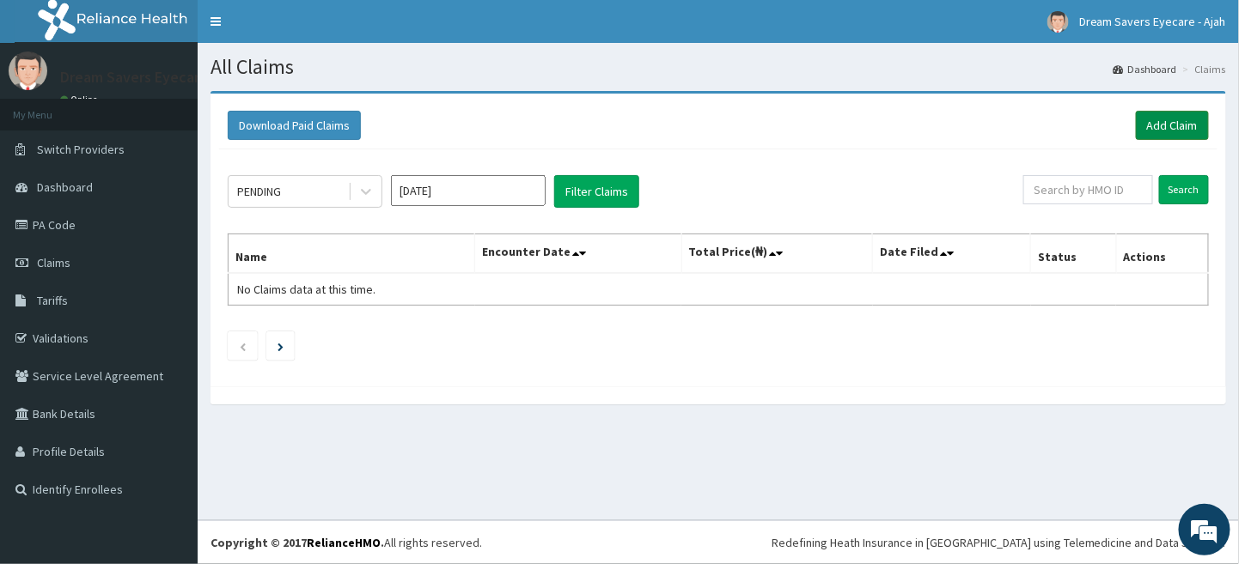
click at [1183, 126] on link "Add Claim" at bounding box center [1172, 125] width 73 height 29
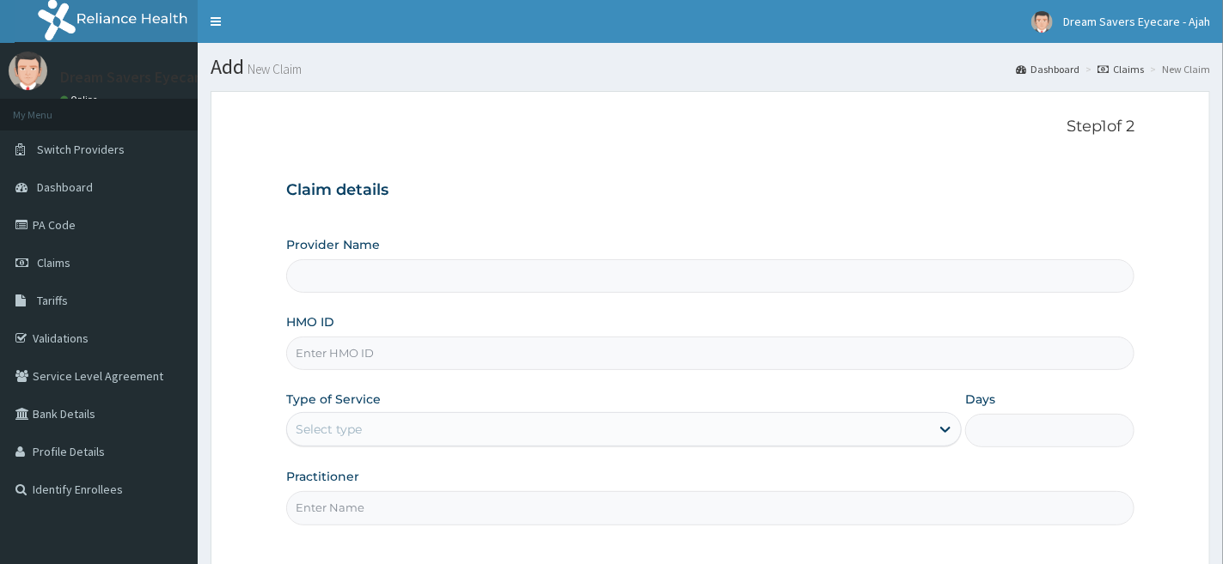
click at [776, 374] on div "Provider Name HMO ID Type of Service Select type Days Practitioner" at bounding box center [710, 380] width 848 height 289
type input "Dream Savers Eyecare - Ikeja"
click at [760, 357] on input "HMO ID" at bounding box center [710, 354] width 848 height 34
type input "AVL/10555/C"
click at [662, 422] on div "Select type" at bounding box center [608, 429] width 643 height 27
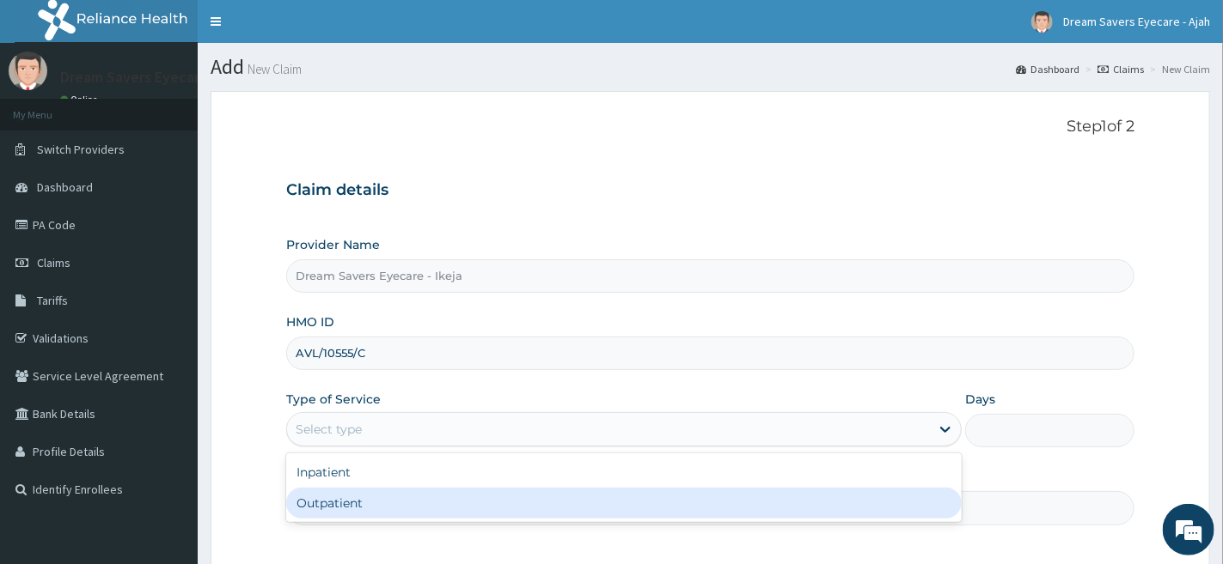
click at [662, 495] on div "Outpatient" at bounding box center [623, 503] width 675 height 31
type input "1"
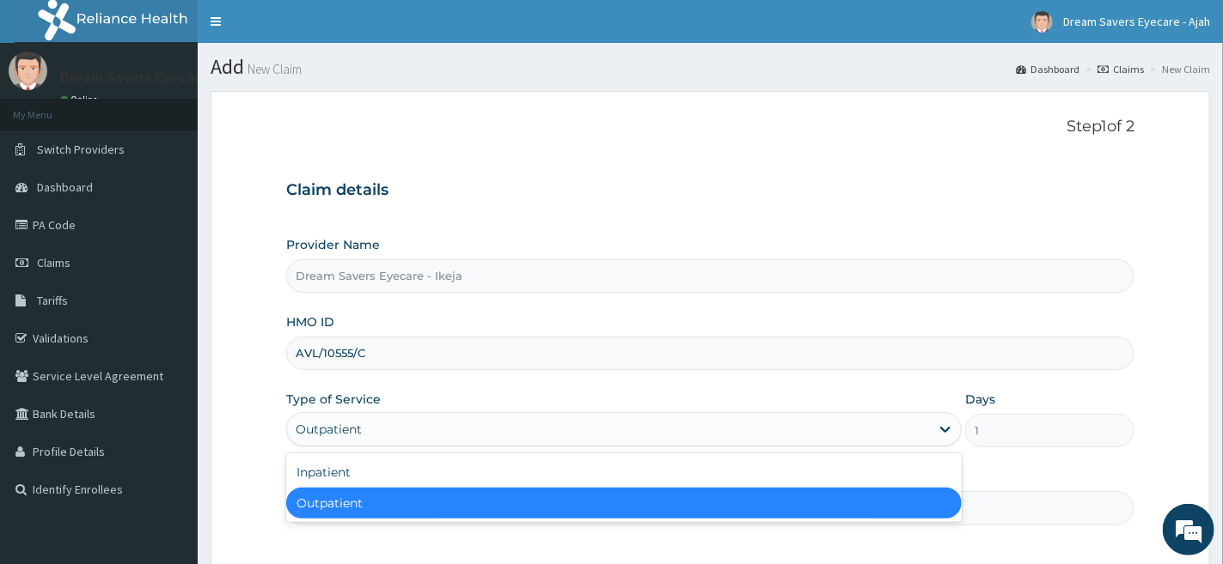
click at [631, 496] on div "Outpatient" at bounding box center [623, 503] width 675 height 31
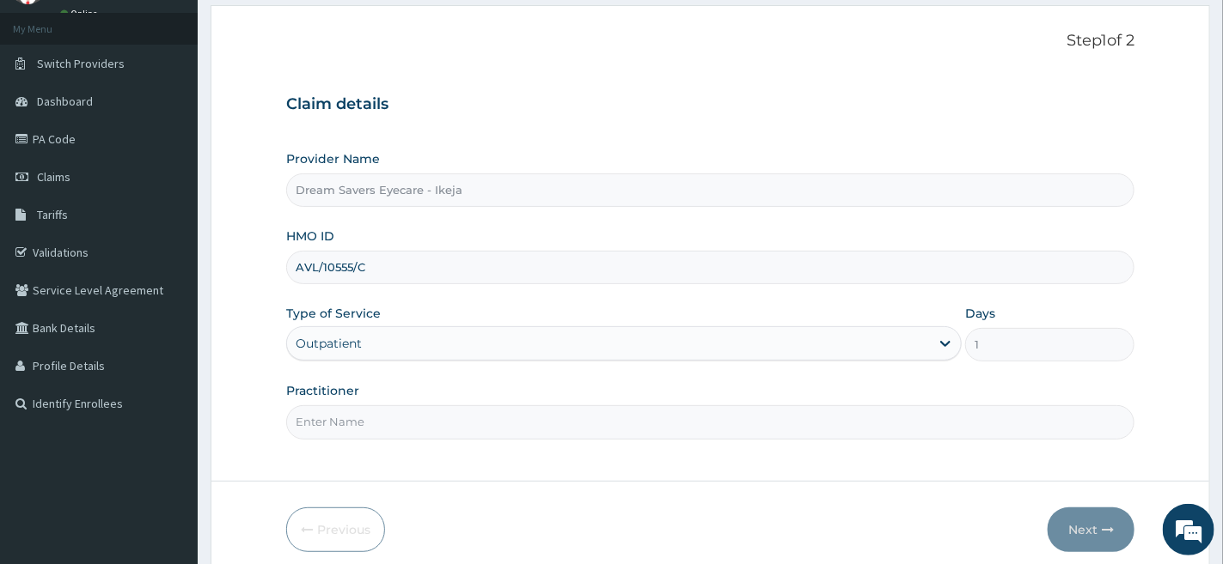
scroll to position [157, 0]
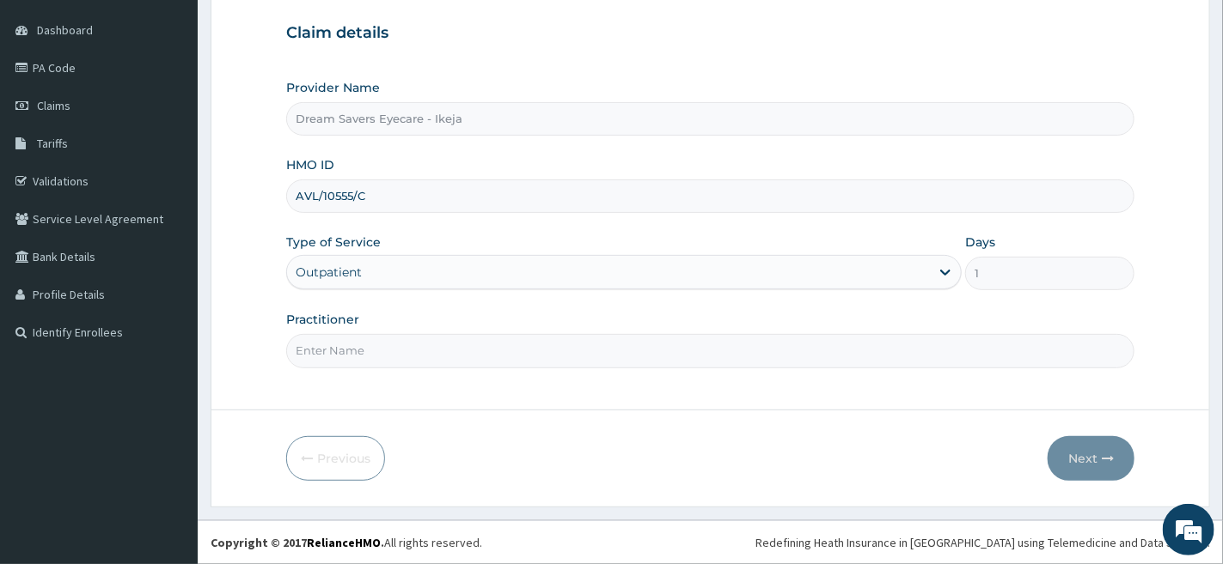
click at [558, 352] on input "Practitioner" at bounding box center [710, 351] width 848 height 34
type input "DR.MMASI"
click at [1091, 452] on button "Next" at bounding box center [1090, 458] width 87 height 45
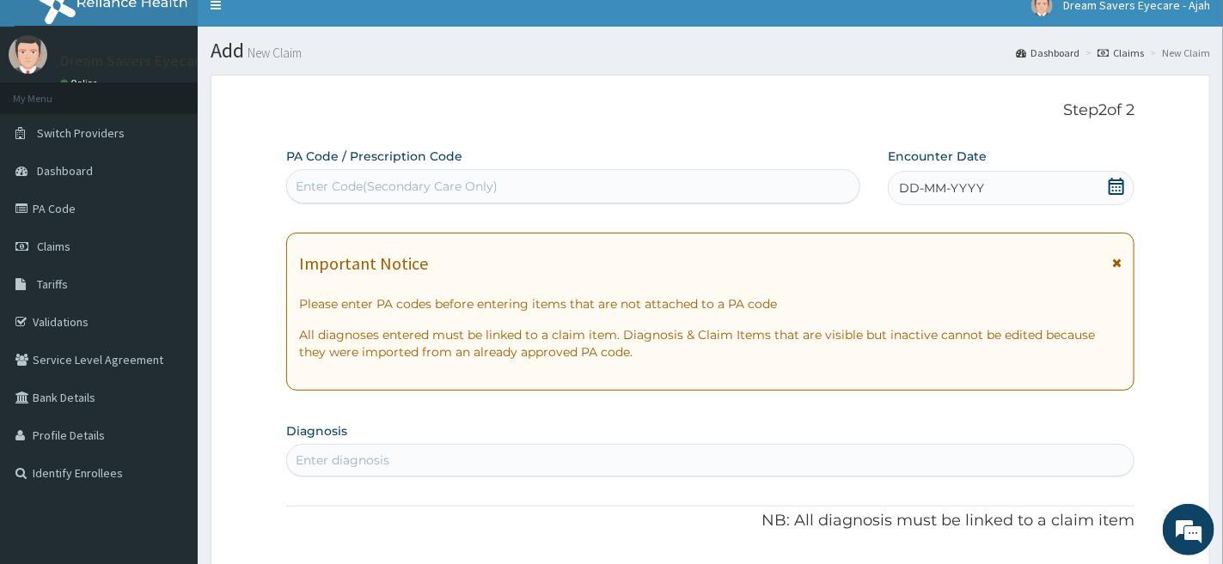
scroll to position [15, 0]
click at [1034, 182] on div "DD-MM-YYYY" at bounding box center [1011, 189] width 246 height 34
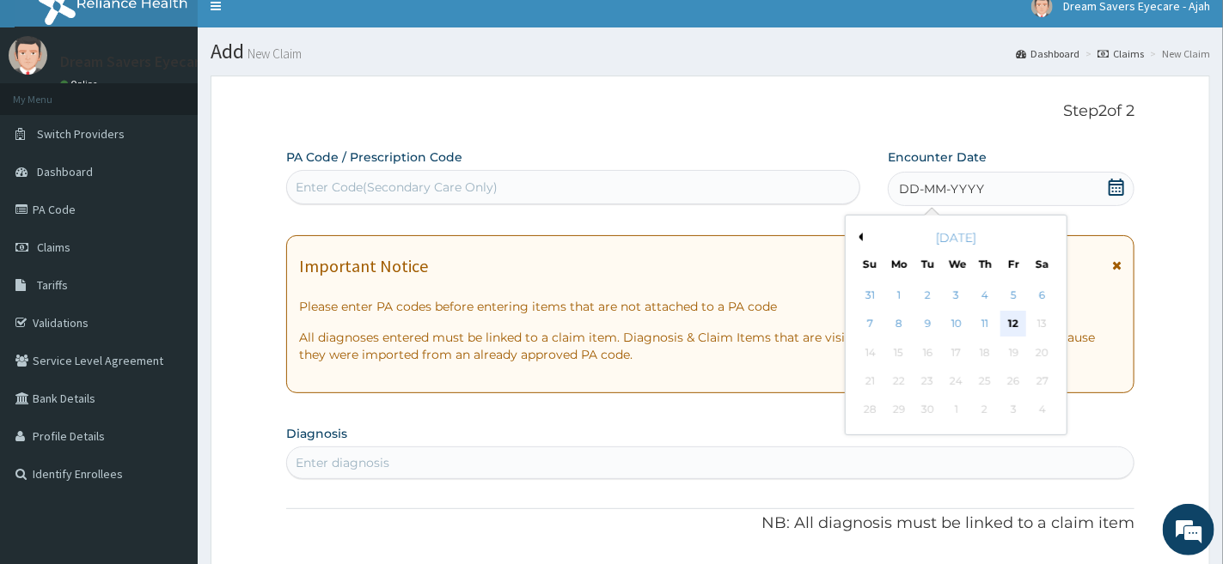
click at [1013, 315] on div "12" at bounding box center [1014, 325] width 26 height 26
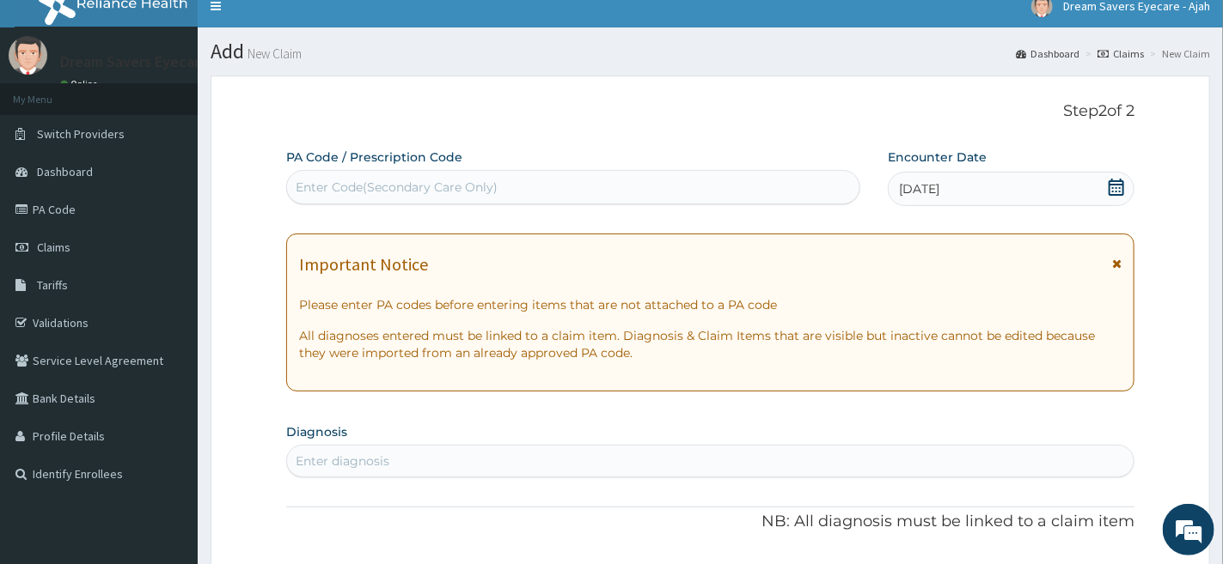
click at [515, 457] on div "Enter diagnosis" at bounding box center [710, 461] width 846 height 27
type input "PRESBY"
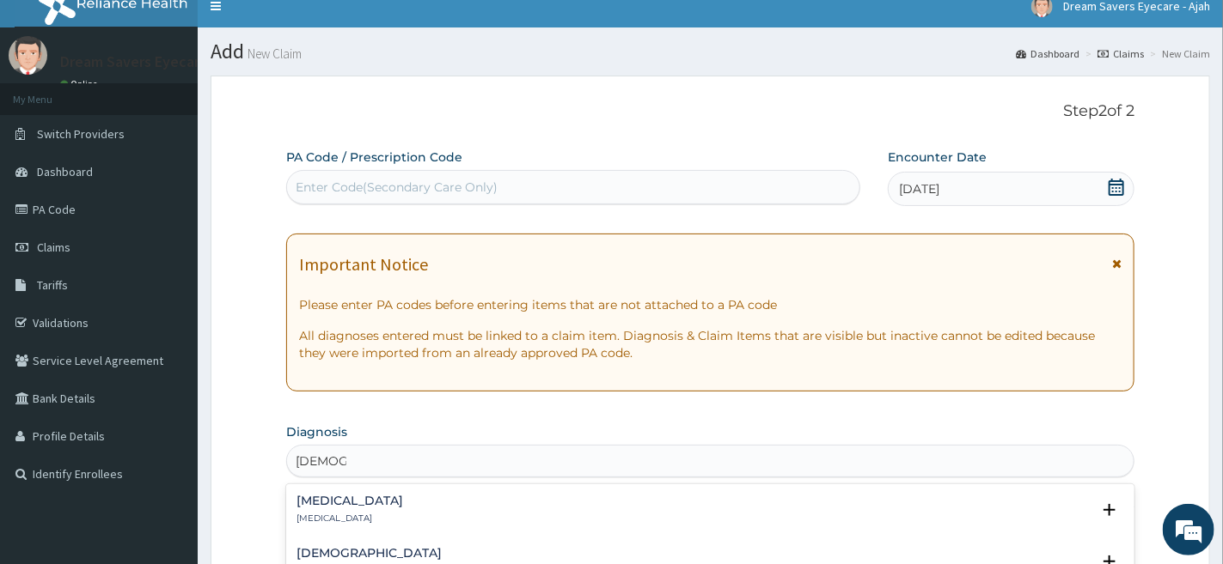
click at [481, 507] on div "Presbyopia Presbyopia" at bounding box center [709, 510] width 827 height 30
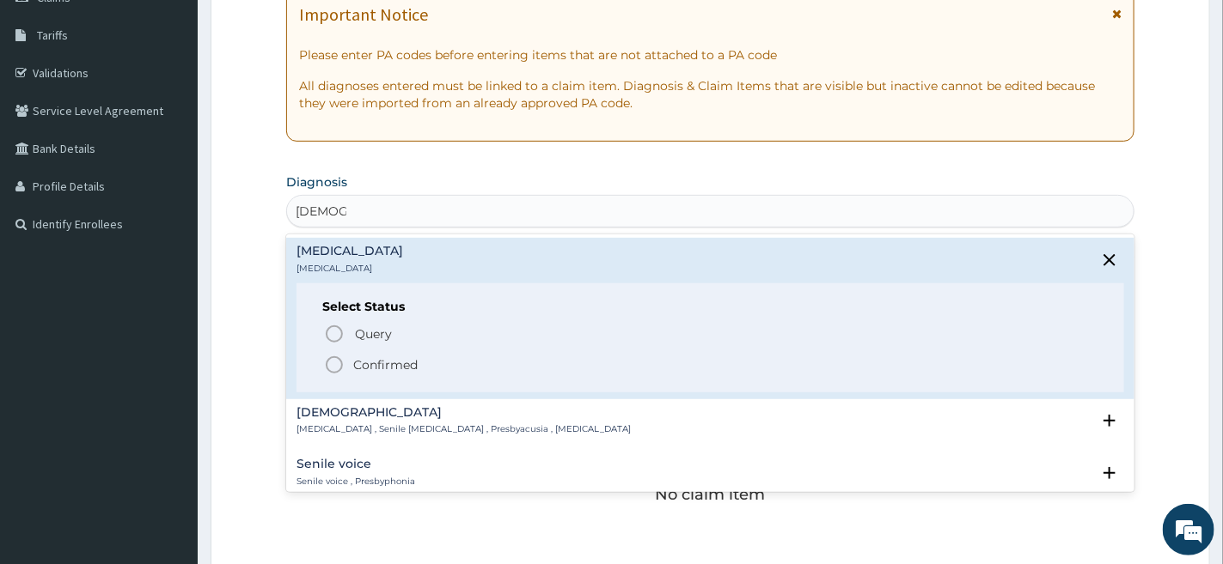
scroll to position [270, 0]
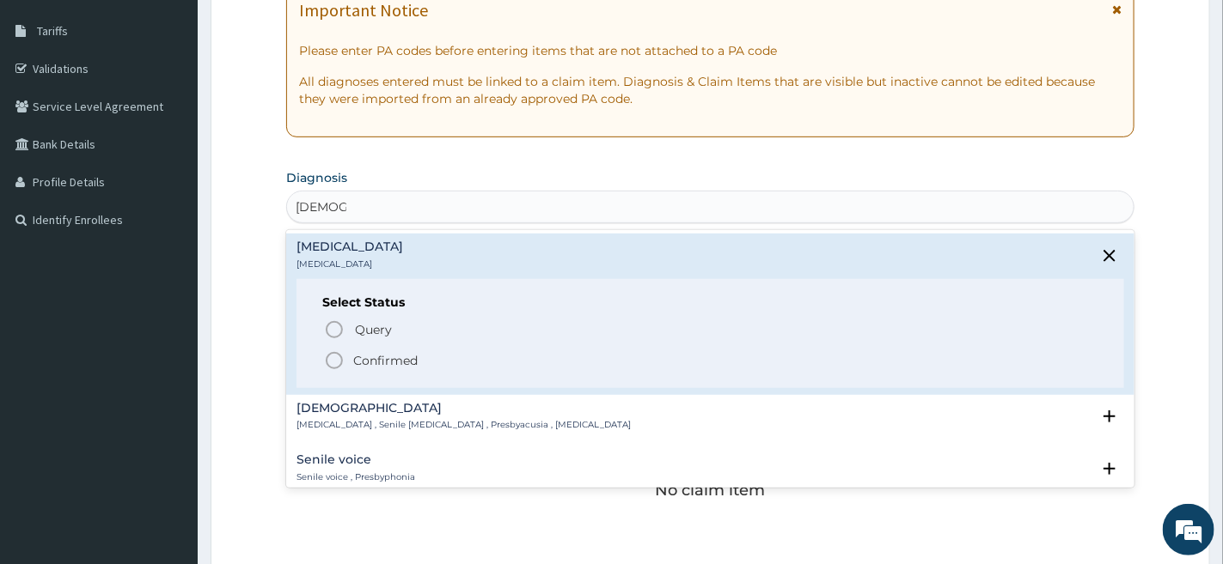
click at [335, 256] on div "Presbyopia Presbyopia" at bounding box center [349, 256] width 107 height 30
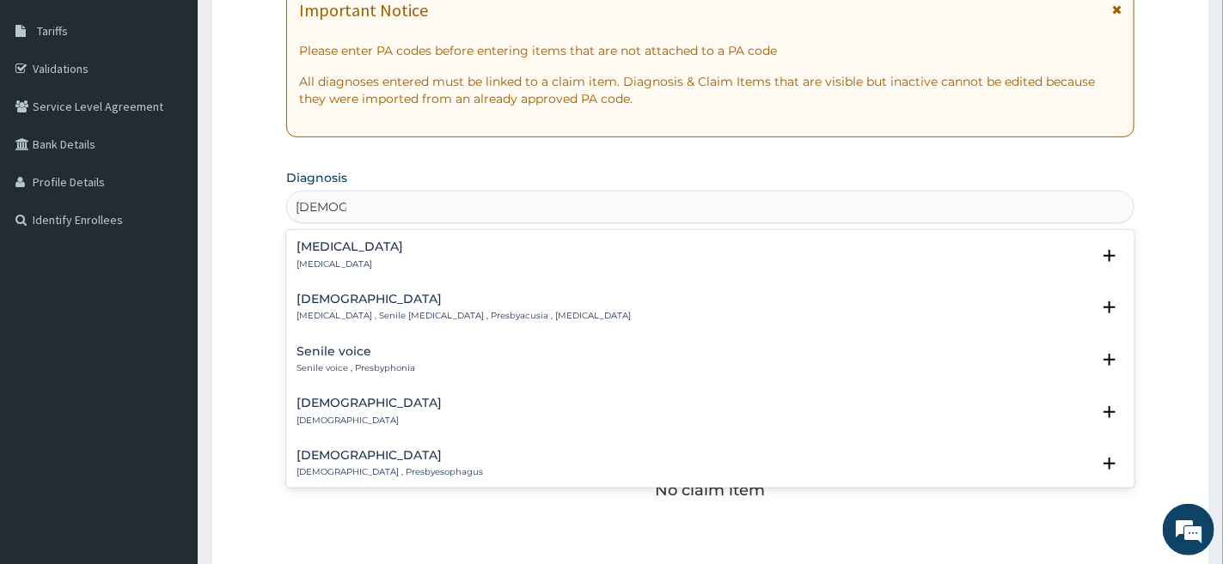
click at [332, 248] on h4 "Presbyopia" at bounding box center [349, 247] width 107 height 13
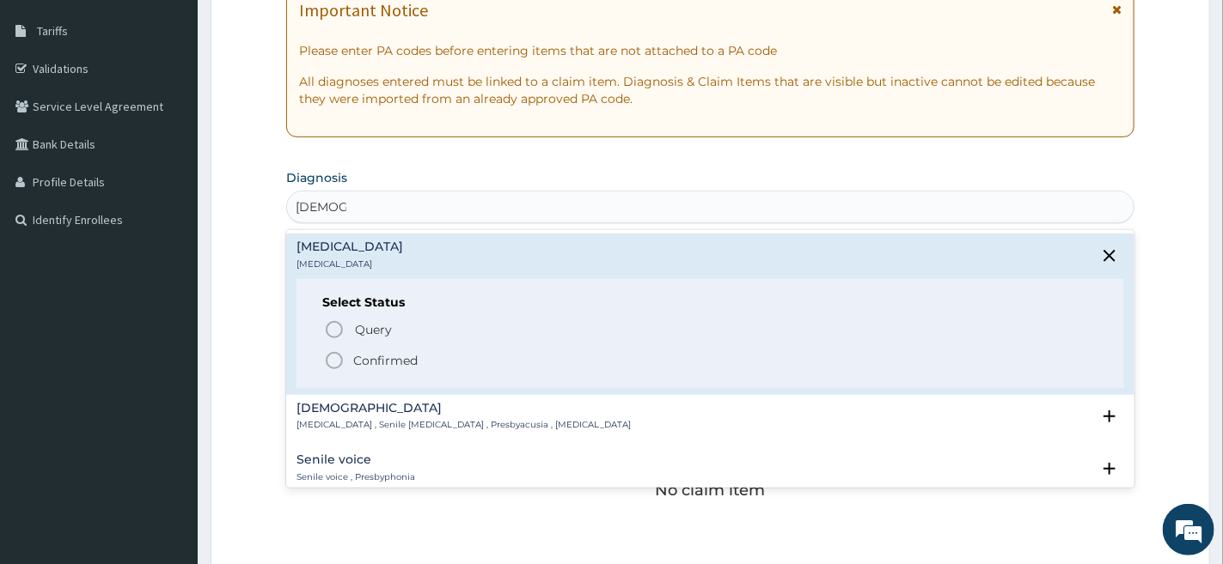
click at [338, 362] on icon "status option filled" at bounding box center [334, 361] width 21 height 21
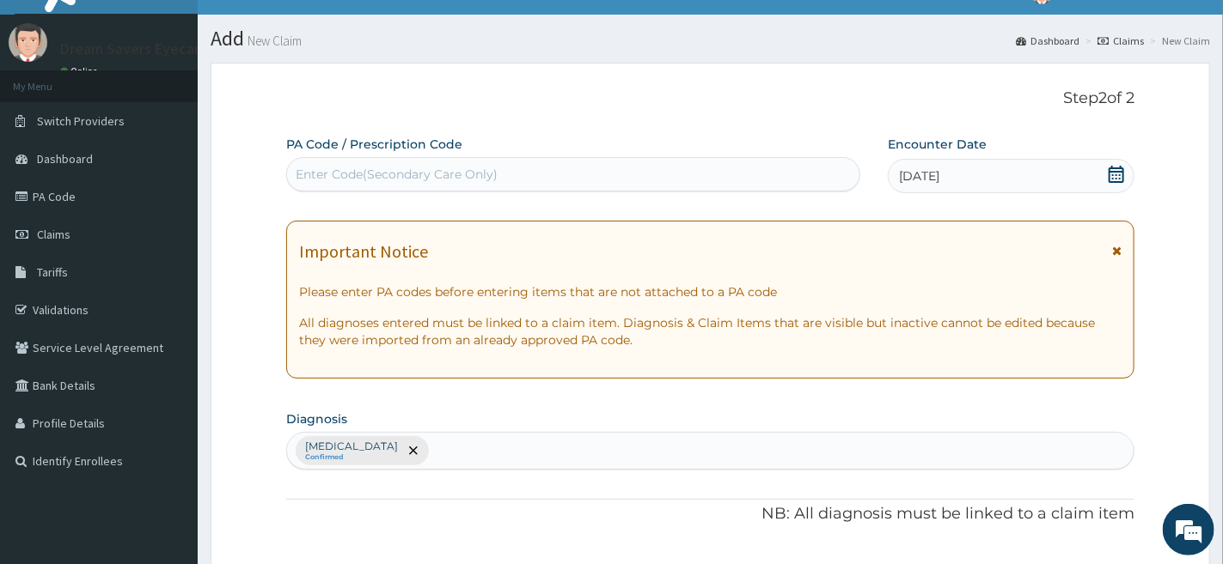
scroll to position [0, 0]
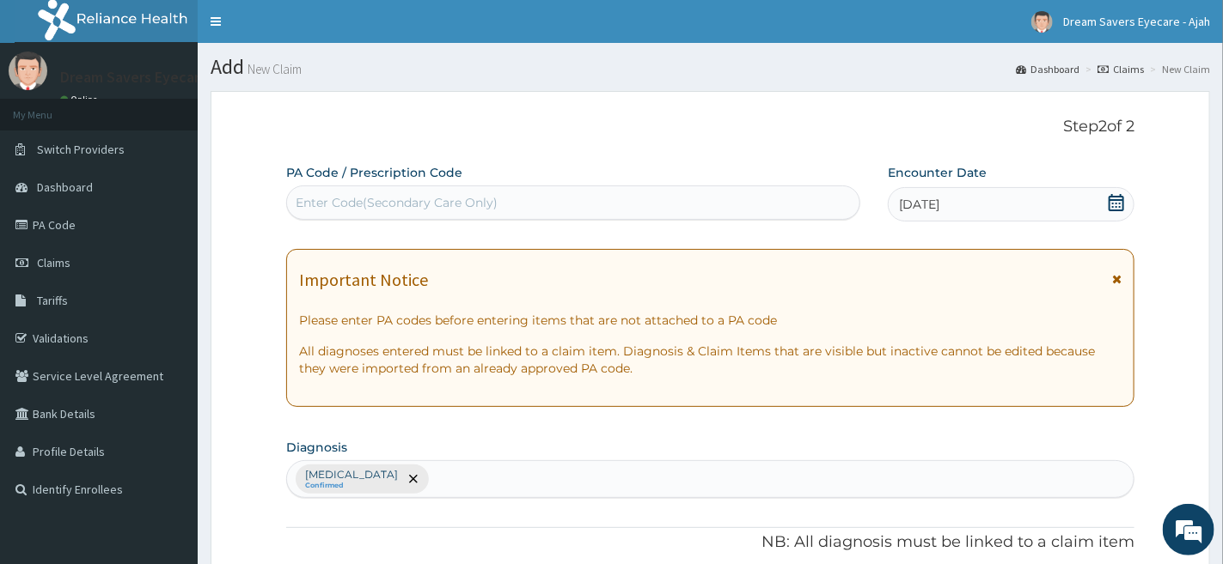
click at [538, 207] on div "Enter Code(Secondary Care Only)" at bounding box center [573, 202] width 572 height 27
paste input "PA/944181"
type input "PA/944181"
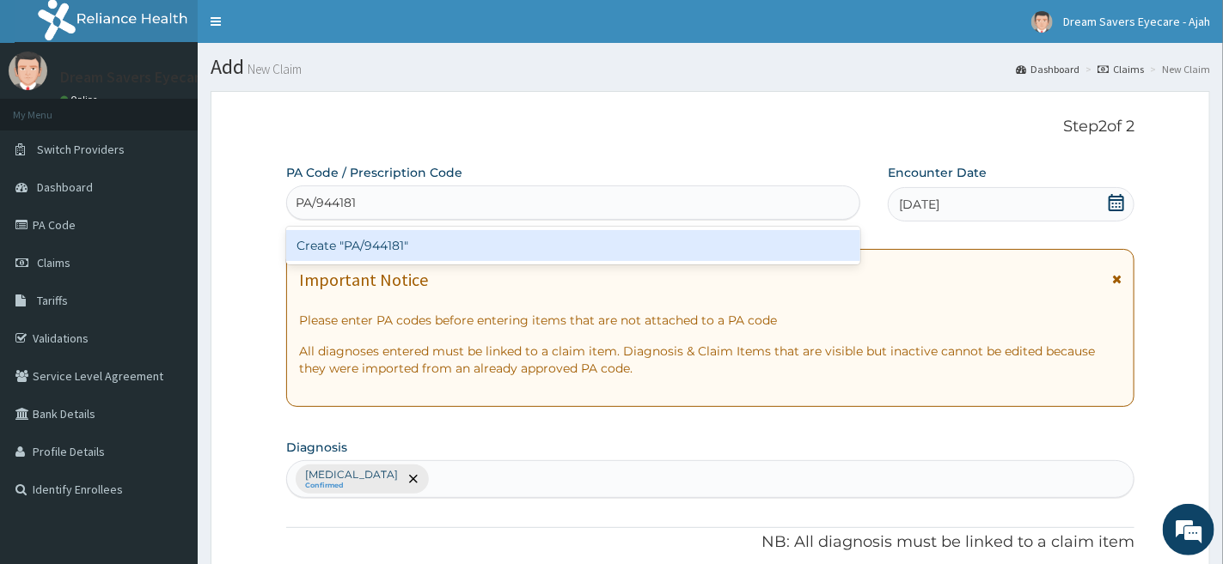
click at [748, 251] on div "Create "PA/944181"" at bounding box center [573, 245] width 574 height 31
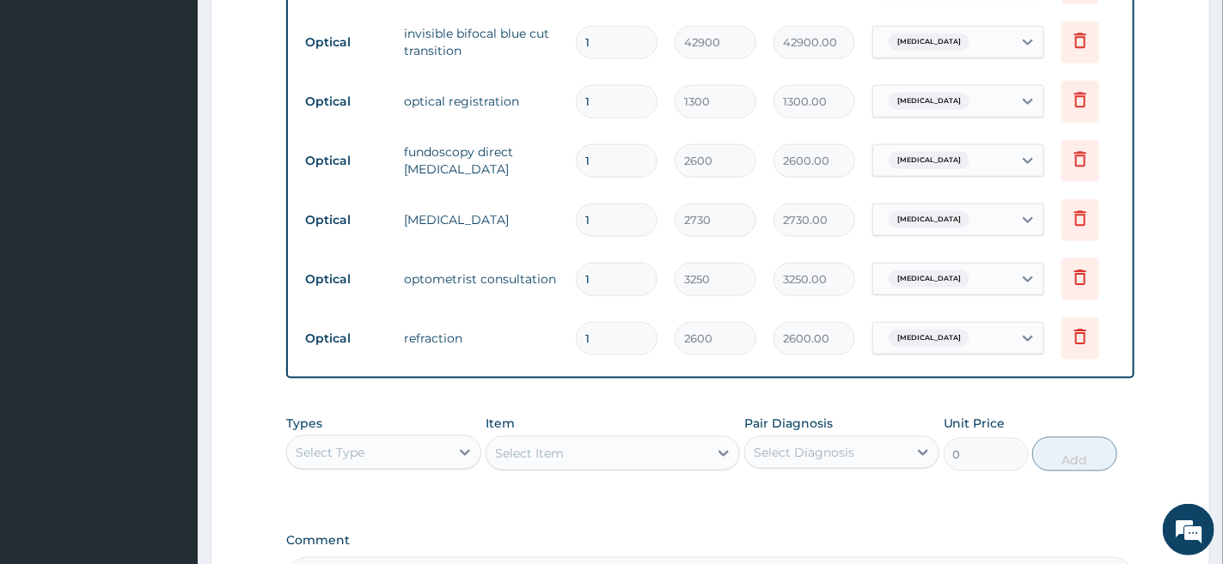
scroll to position [827, 0]
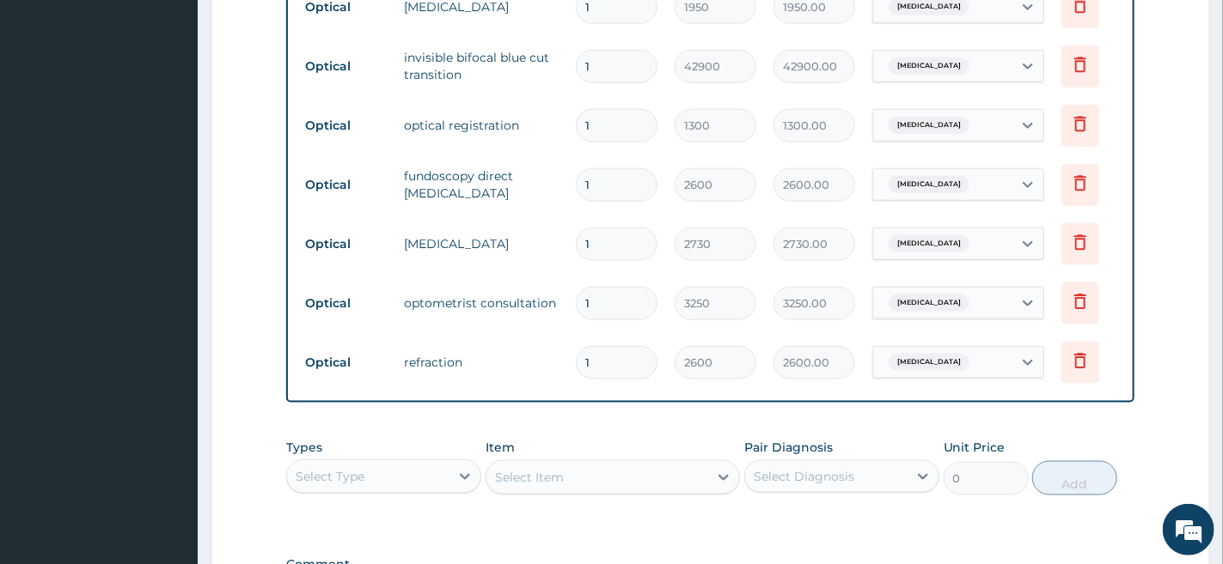
drag, startPoint x: 724, startPoint y: 251, endPoint x: 491, endPoint y: 259, distance: 233.0
click at [491, 259] on td "tonometry" at bounding box center [481, 244] width 172 height 34
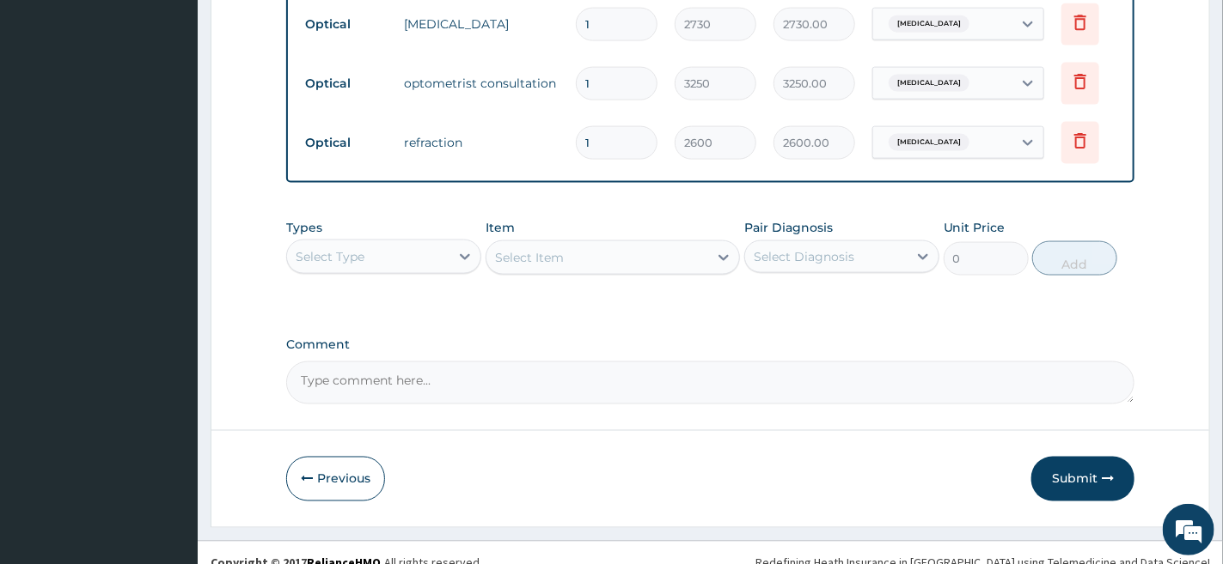
scroll to position [1083, 0]
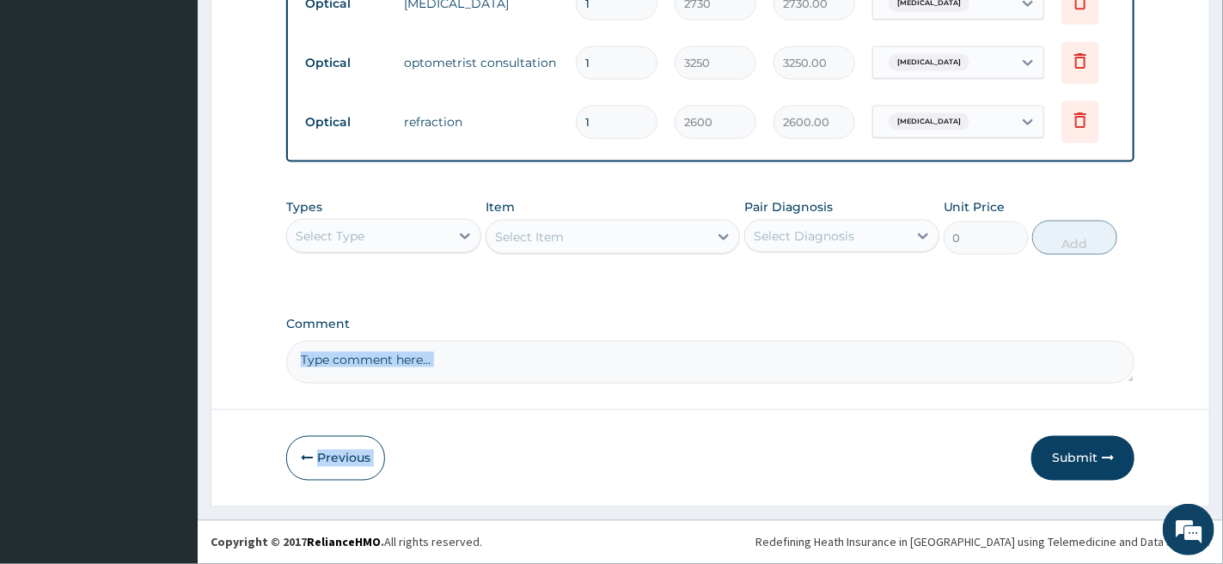
drag, startPoint x: 815, startPoint y: 334, endPoint x: 862, endPoint y: 466, distance: 139.4
click at [888, 454] on div "Previous Submit" at bounding box center [710, 458] width 848 height 45
click at [1063, 463] on button "Submit" at bounding box center [1082, 458] width 103 height 45
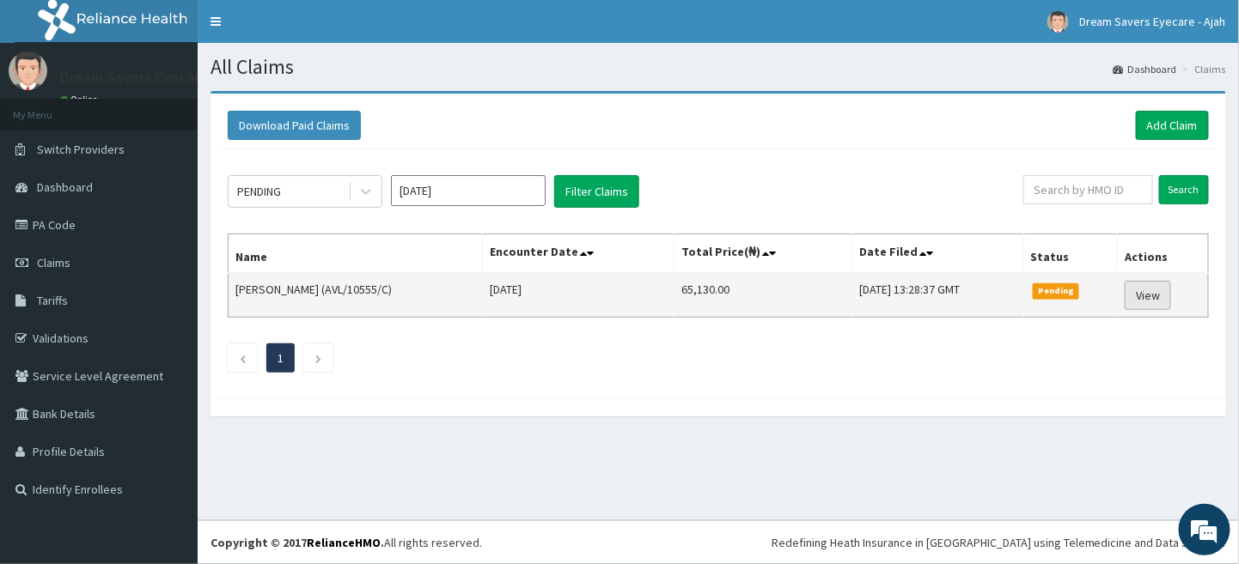
click at [1155, 290] on link "View" at bounding box center [1148, 295] width 46 height 29
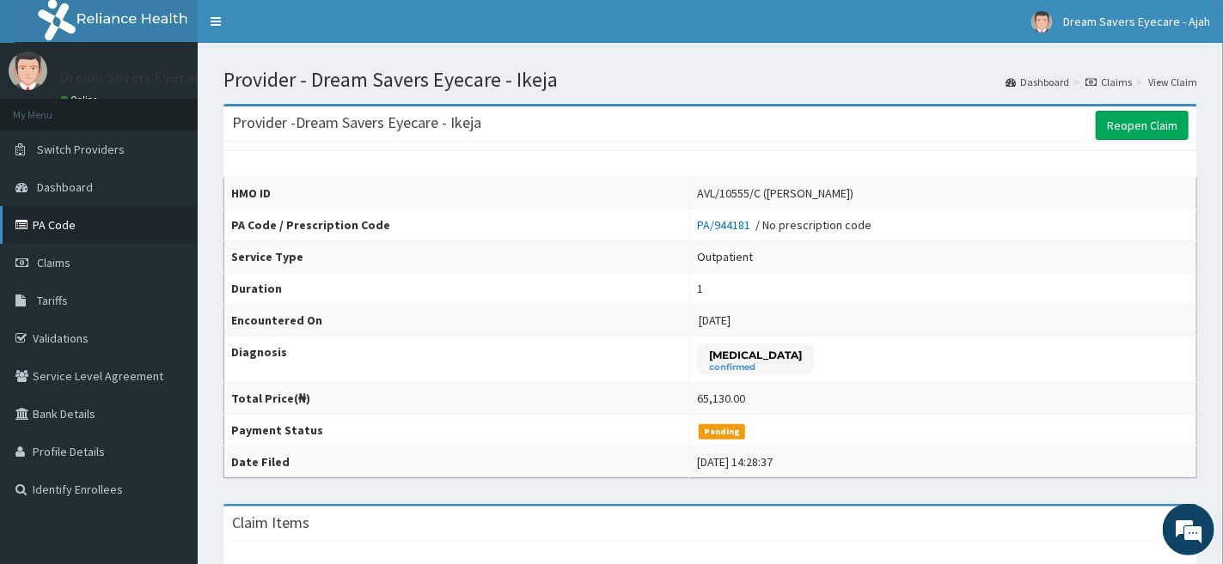
click at [85, 212] on link "PA Code" at bounding box center [99, 225] width 198 height 38
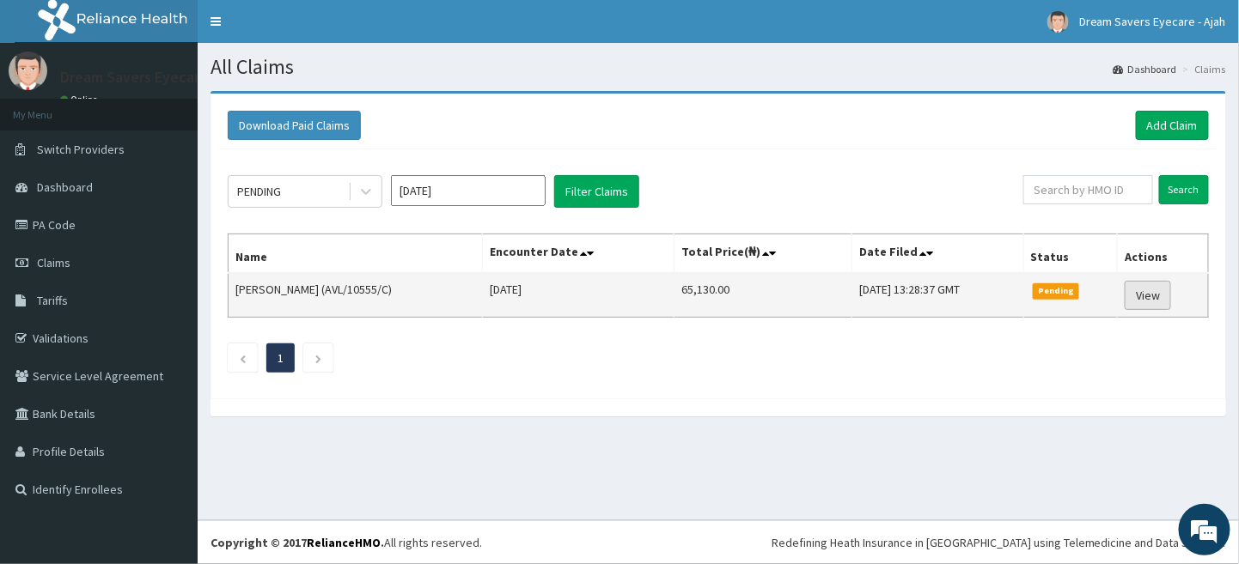
click at [1162, 296] on link "View" at bounding box center [1148, 295] width 46 height 29
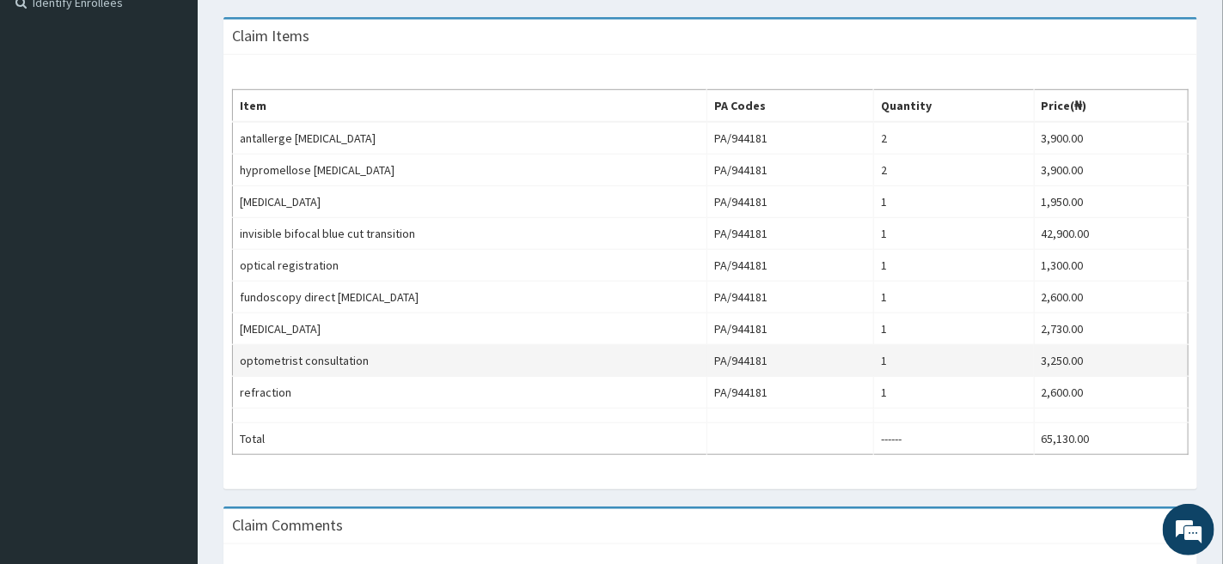
click at [1144, 376] on td "3,250.00" at bounding box center [1111, 361] width 154 height 32
